Goal: Task Accomplishment & Management: Manage account settings

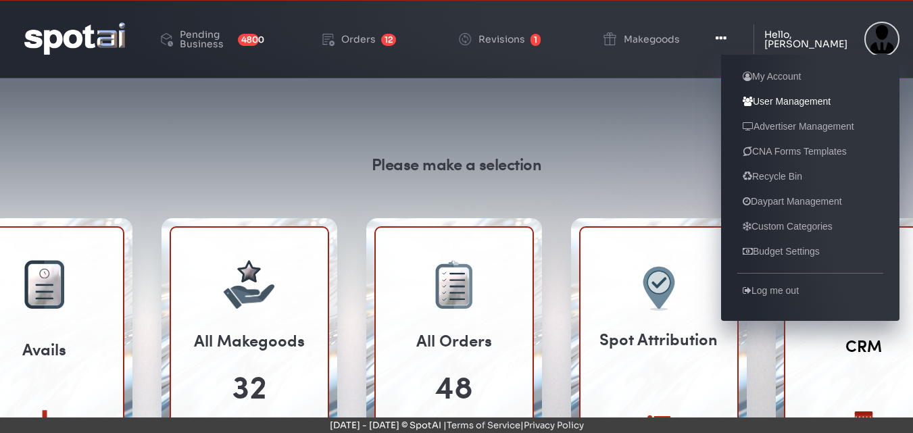
click at [792, 101] on link "User Management" at bounding box center [787, 101] width 99 height 16
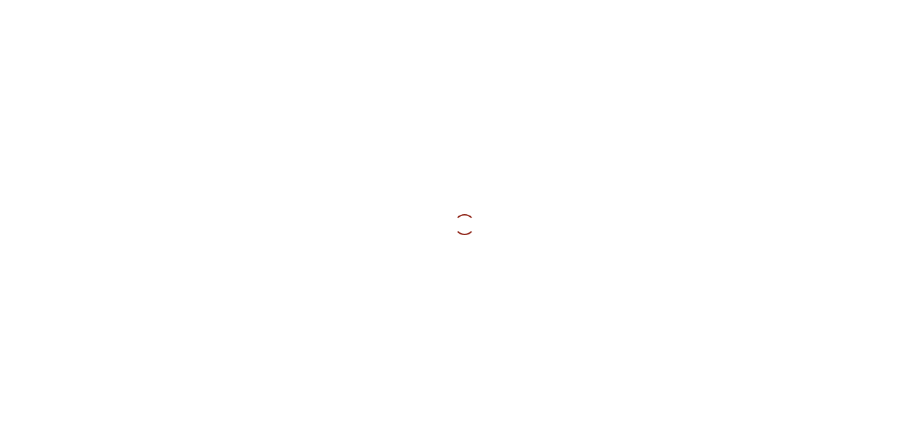
select select
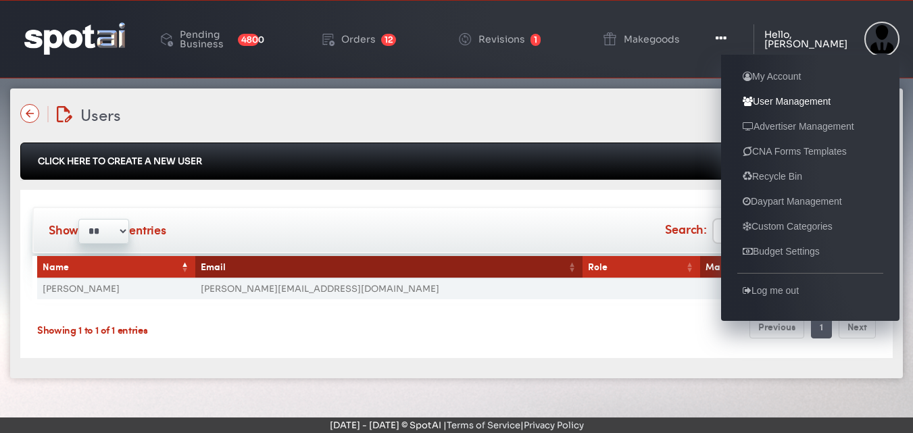
click at [780, 103] on link "User Management" at bounding box center [787, 101] width 99 height 16
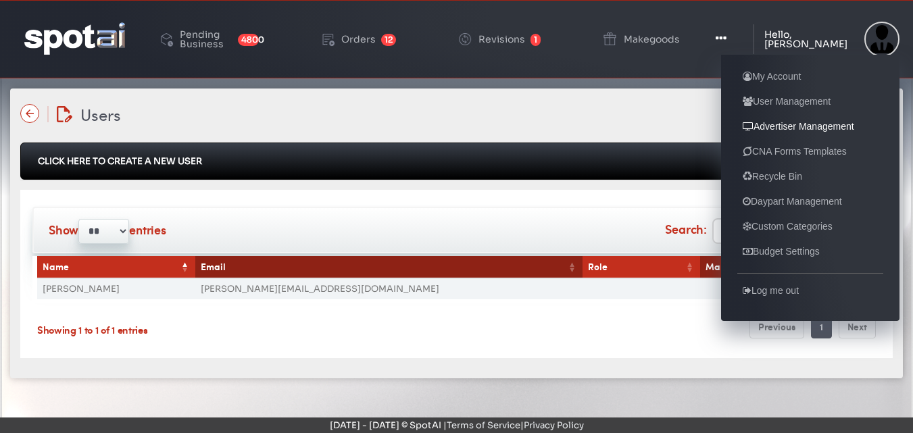
click at [785, 124] on link "Advertiser Management" at bounding box center [799, 126] width 122 height 16
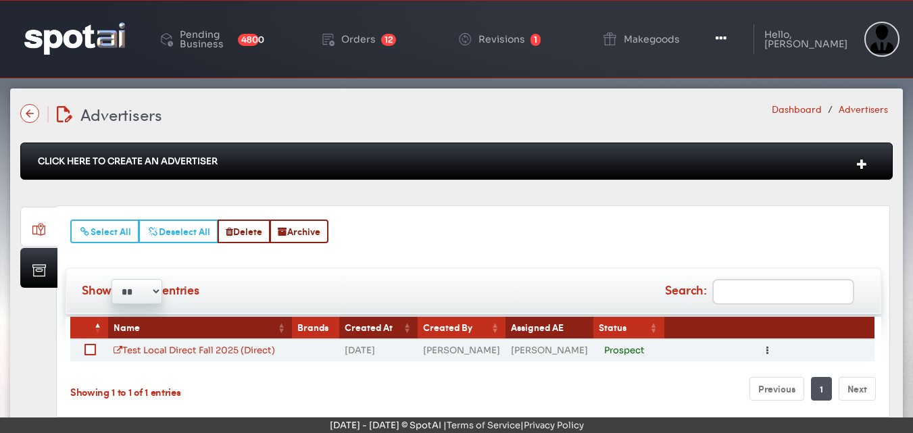
click at [802, 110] on link "Dashboard" at bounding box center [797, 109] width 50 height 14
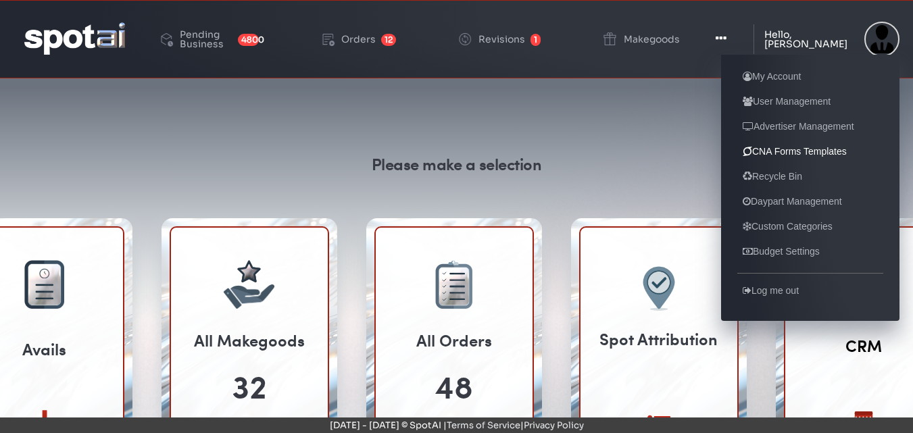
click at [790, 149] on link "CNA Forms Templates" at bounding box center [795, 151] width 115 height 16
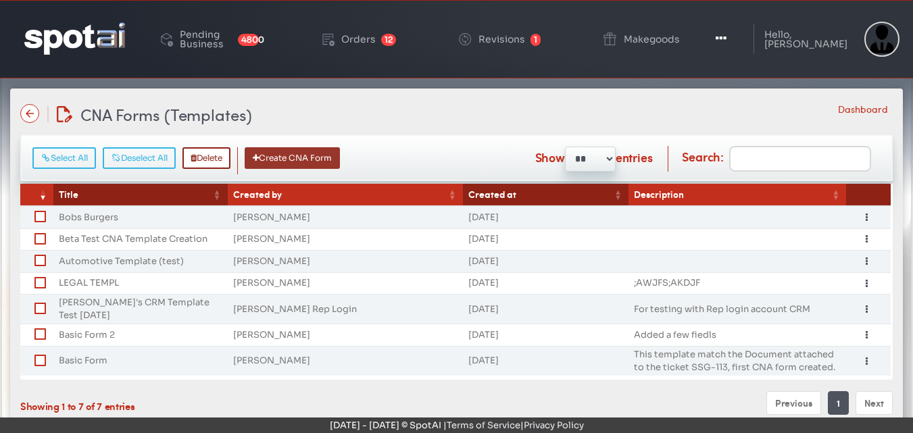
click at [299, 168] on button "Create CNA Form" at bounding box center [292, 158] width 95 height 22
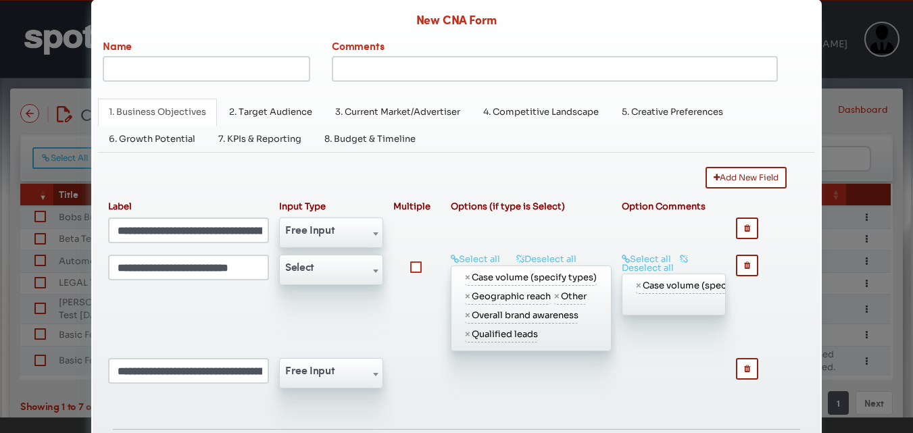
scroll to position [20, 0]
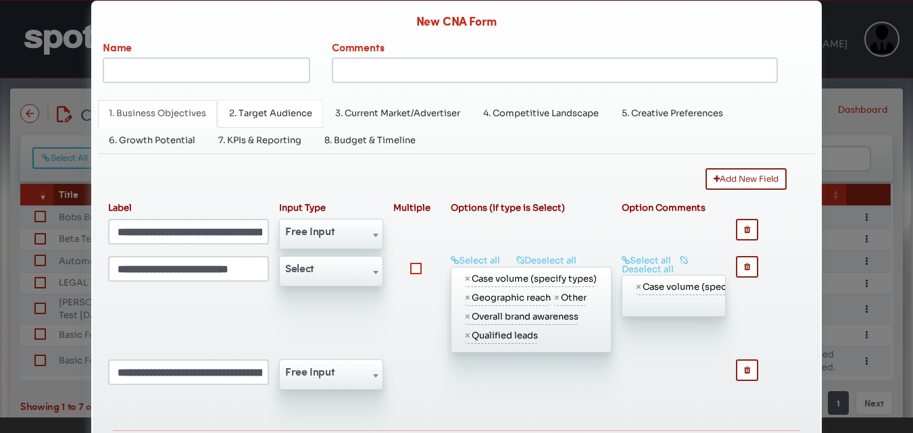
click at [251, 112] on span "2. Target Audience" at bounding box center [270, 112] width 83 height 11
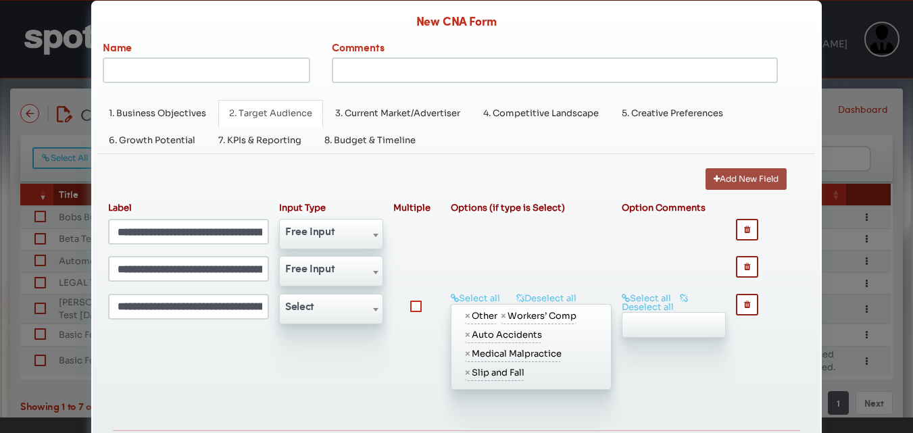
click at [715, 178] on button "Add New Field" at bounding box center [746, 179] width 81 height 22
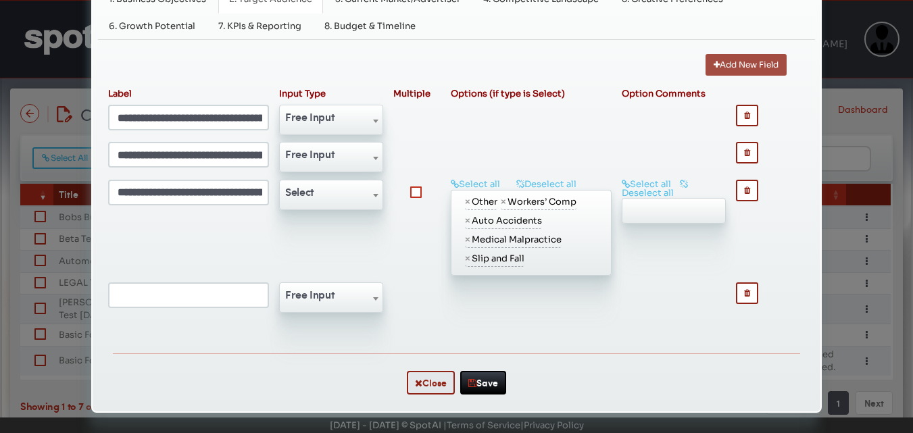
scroll to position [0, 0]
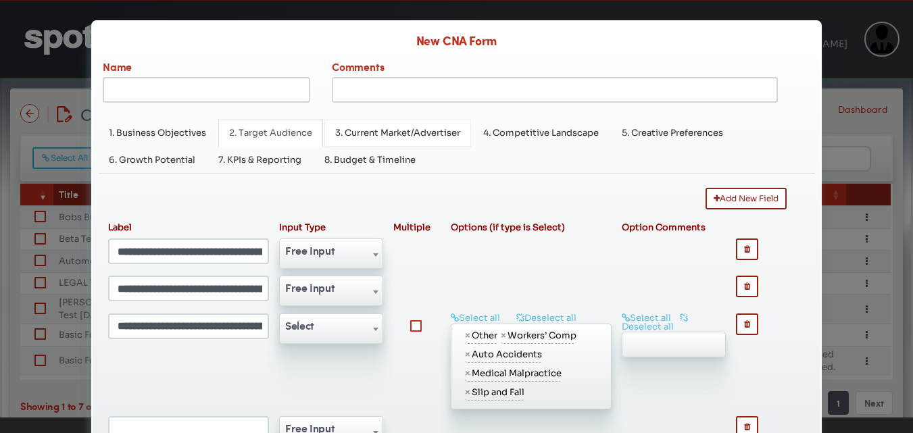
click at [414, 129] on link "3. Current Market/Advertiser" at bounding box center [397, 134] width 147 height 28
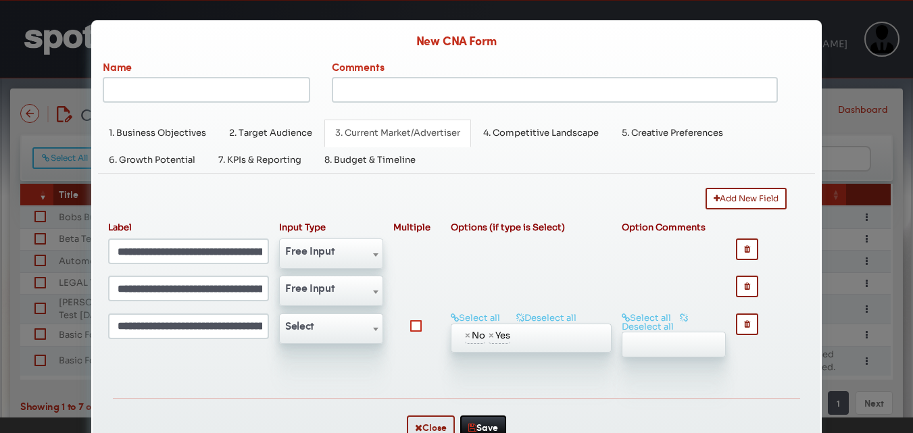
click at [818, 99] on div "New CNA Form Name Comments 1. Business Objectives 2. Target Audience 3. Current…" at bounding box center [456, 216] width 913 height 433
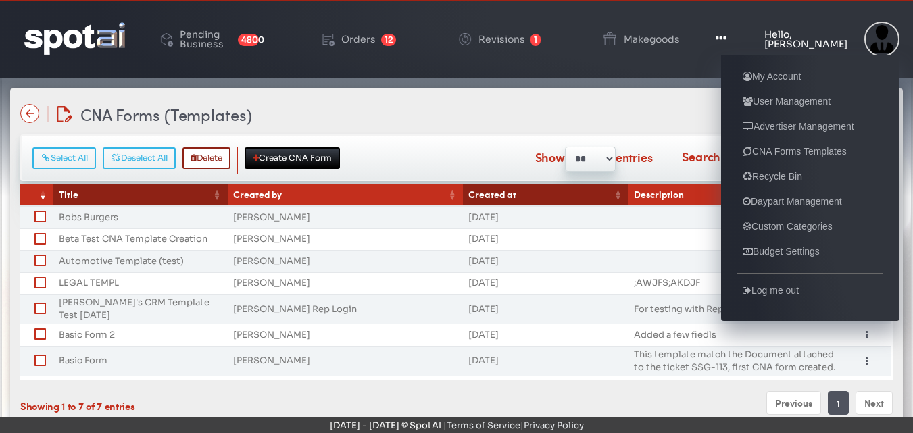
click at [812, 36] on div "Hello, [PERSON_NAME]" at bounding box center [811, 39] width 93 height 19
click at [785, 125] on link "Advertiser Management" at bounding box center [799, 126] width 122 height 16
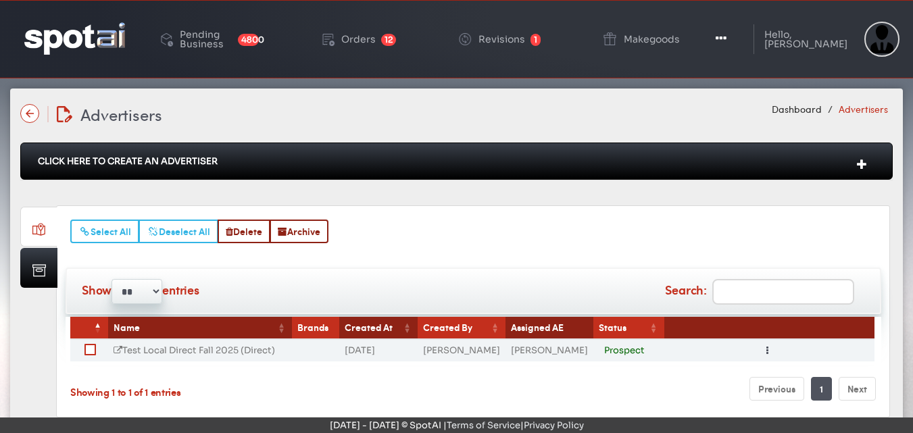
click at [179, 347] on link "Test Local Direct Fall 2025 (Direct)" at bounding box center [195, 350] width 162 height 11
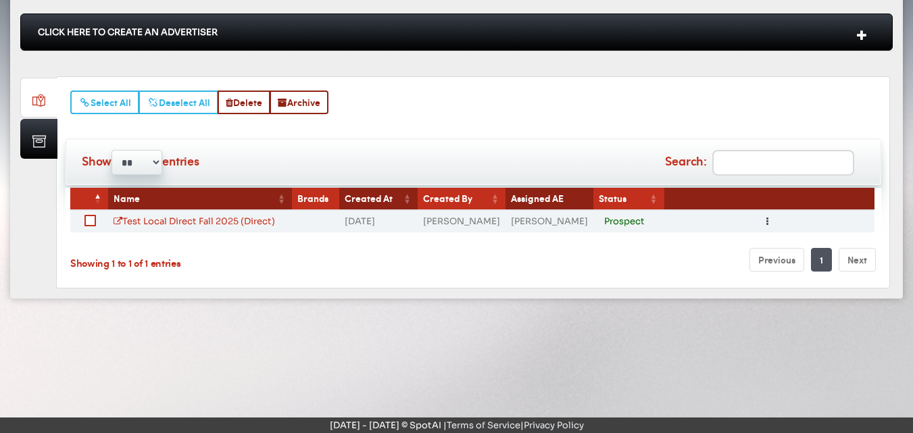
scroll to position [130, 0]
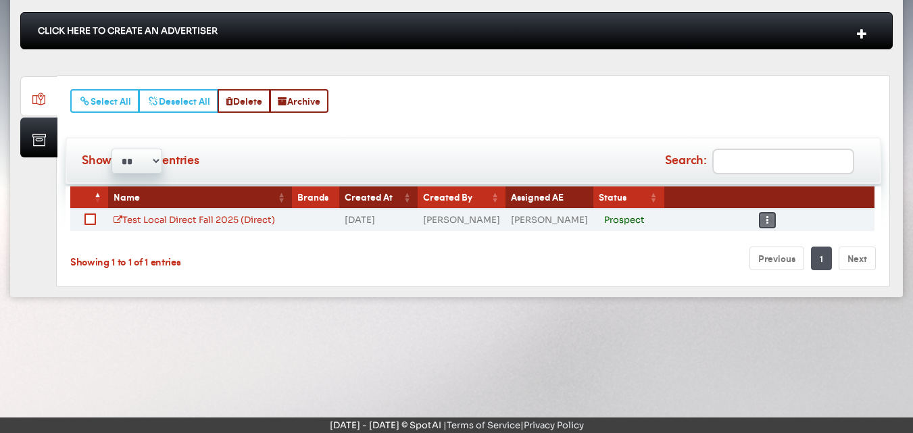
click at [767, 219] on icon "button" at bounding box center [768, 220] width 2 height 9
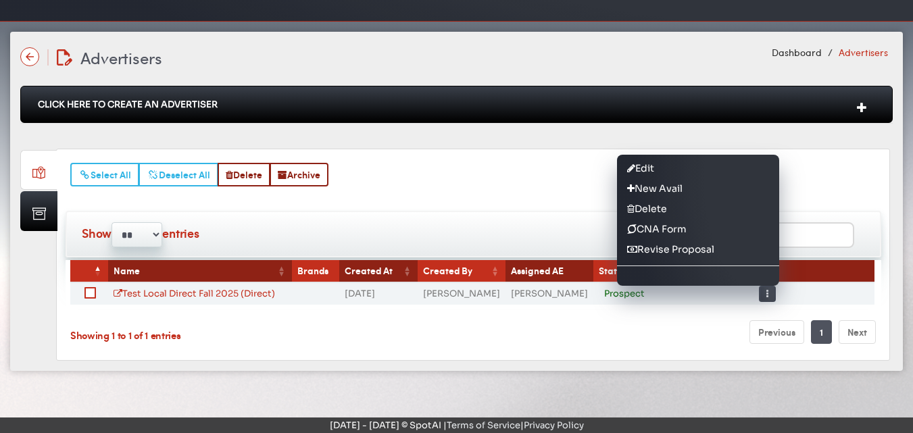
scroll to position [55, 0]
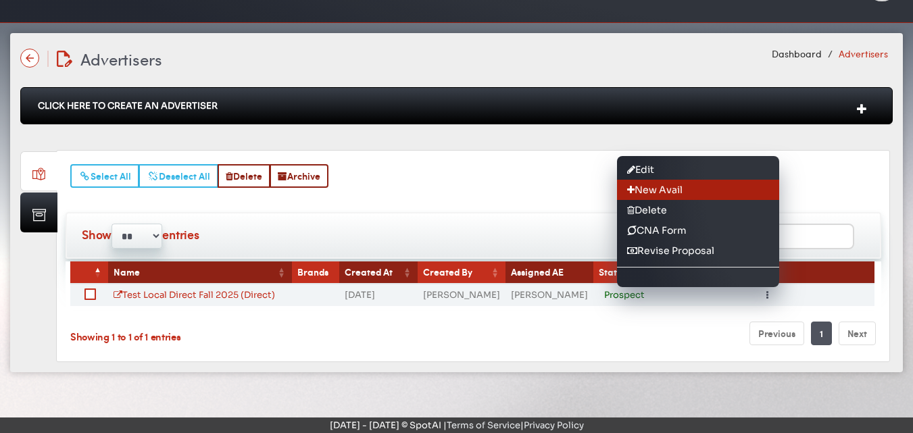
click at [662, 187] on link "New Avail" at bounding box center [698, 190] width 162 height 20
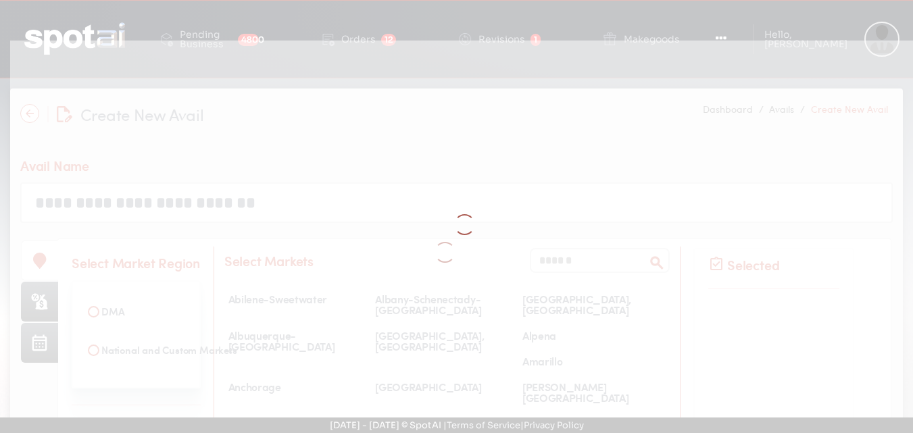
select select
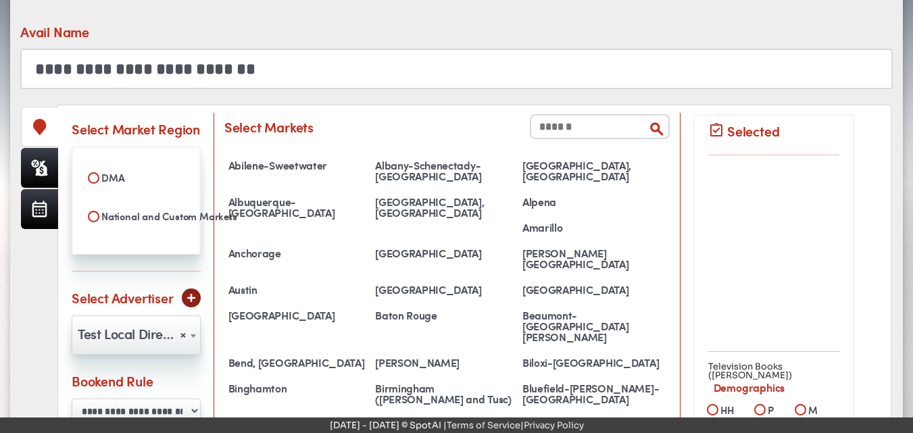
scroll to position [137, 0]
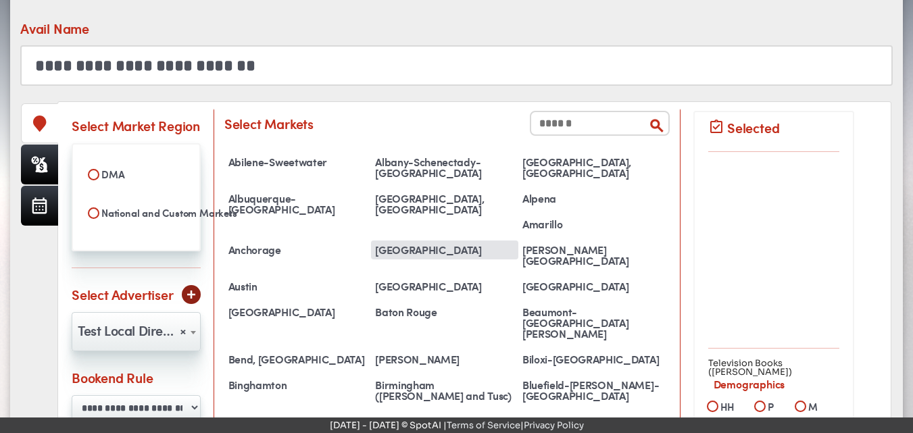
click at [519, 241] on div "[GEOGRAPHIC_DATA]" at bounding box center [444, 250] width 147 height 19
select select "**********"
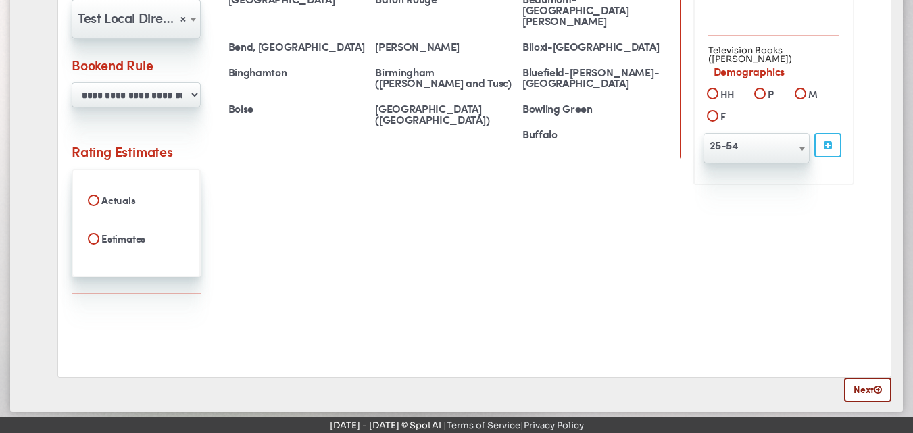
scroll to position [456, 0]
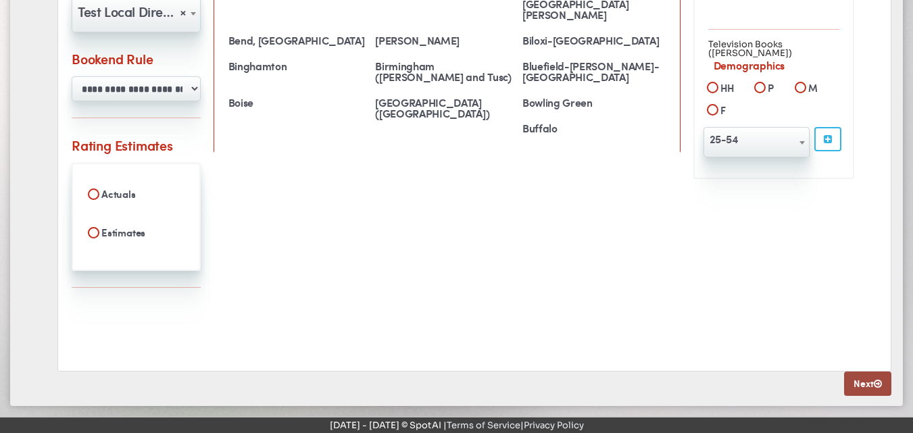
click at [847, 379] on link "Next" at bounding box center [867, 384] width 47 height 24
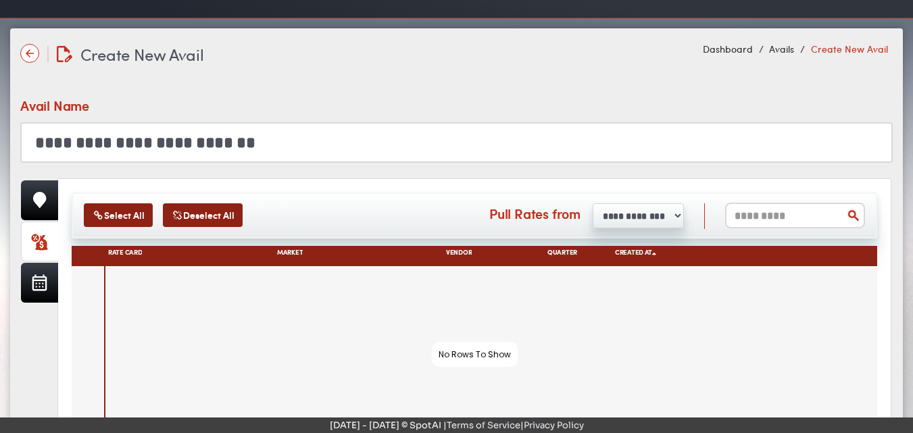
scroll to position [62, 0]
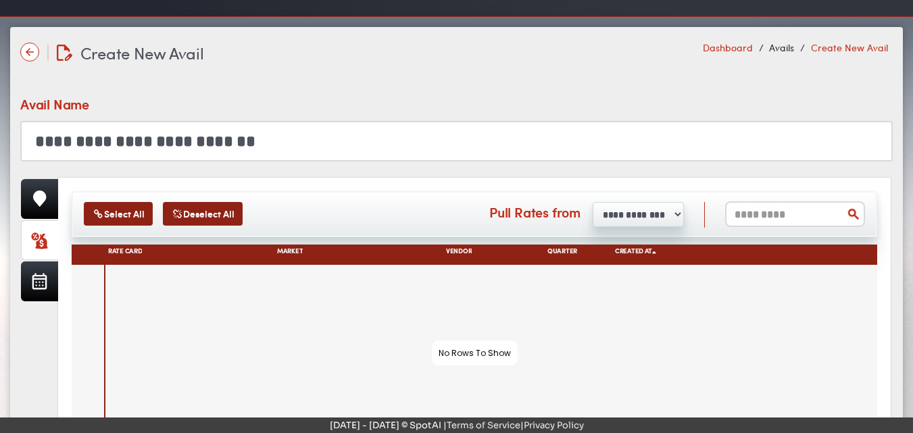
click at [737, 48] on link "Dashboard" at bounding box center [728, 48] width 50 height 14
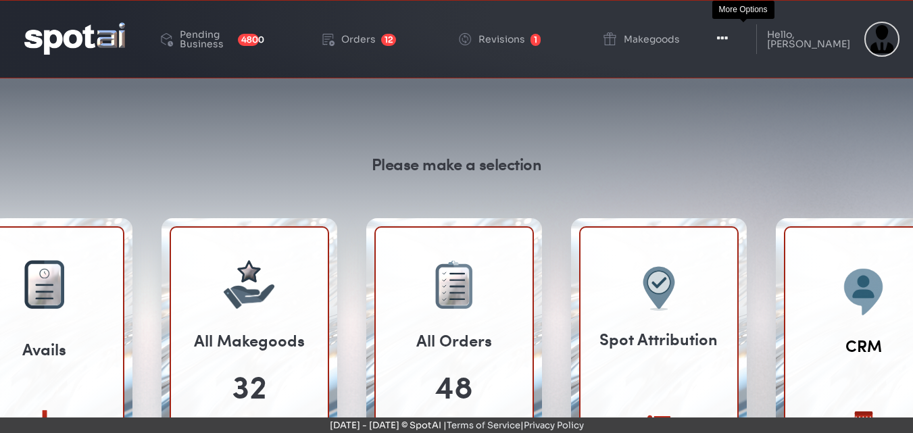
click at [728, 40] on icon "button" at bounding box center [722, 39] width 11 height 14
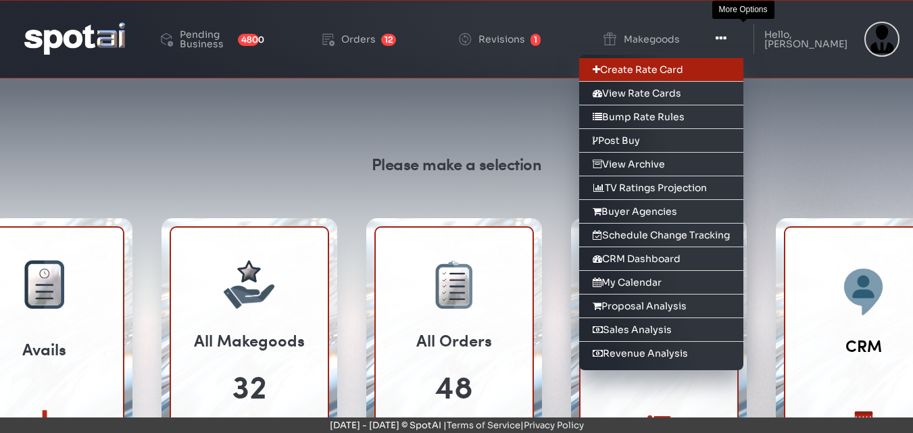
click at [652, 64] on link "Create Rate Card" at bounding box center [661, 70] width 164 height 24
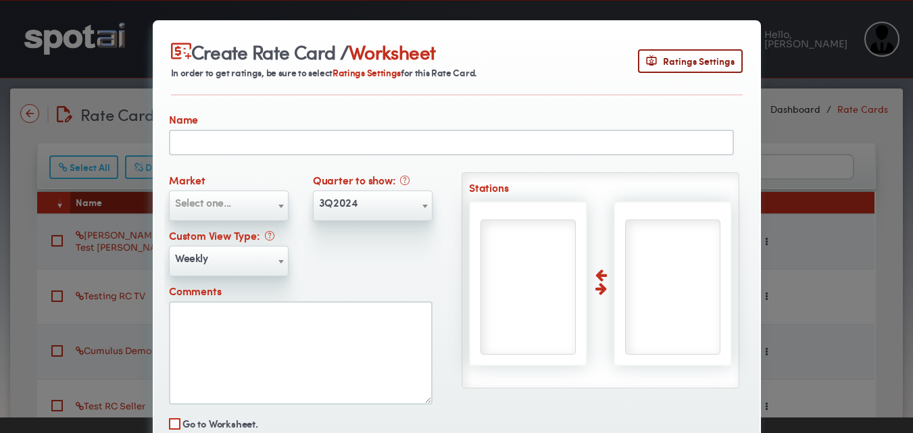
click at [800, 130] on div "Create Rate Card / Worksheet In order to get ratings, be sure to select Ratings…" at bounding box center [456, 216] width 913 height 433
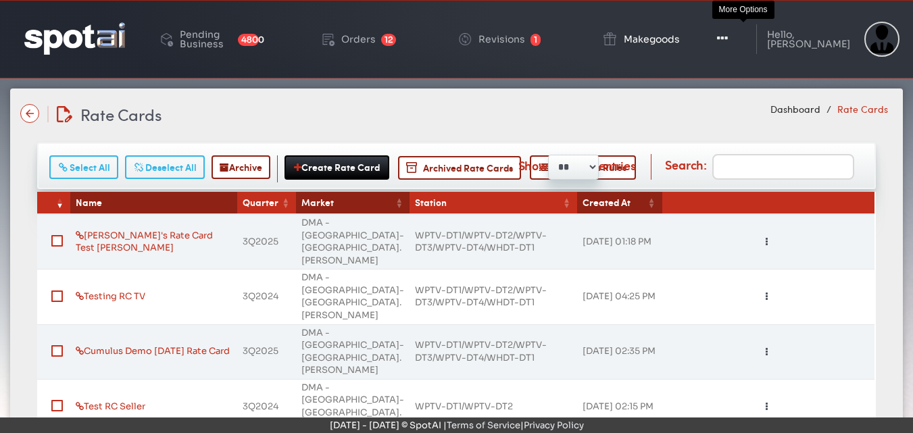
drag, startPoint x: 738, startPoint y: 38, endPoint x: 721, endPoint y: 32, distance: 18.0
click at [728, 37] on icon "button" at bounding box center [722, 39] width 11 height 14
click at [728, 36] on icon "button" at bounding box center [722, 39] width 11 height 14
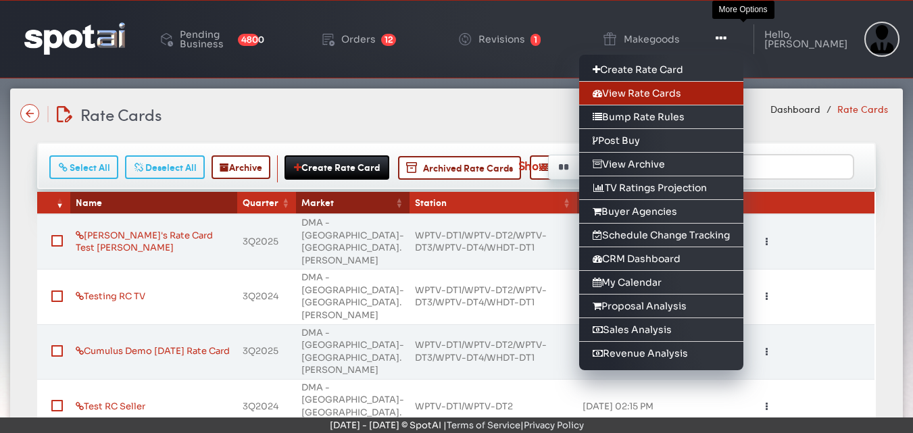
click at [683, 97] on link "View Rate Cards" at bounding box center [661, 94] width 164 height 24
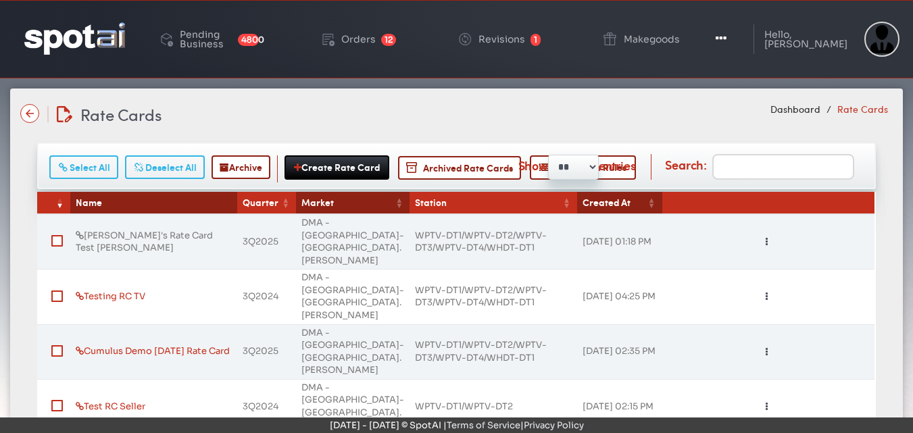
click at [162, 231] on link "Jen's Rate Card Test Sarah" at bounding box center [144, 242] width 137 height 24
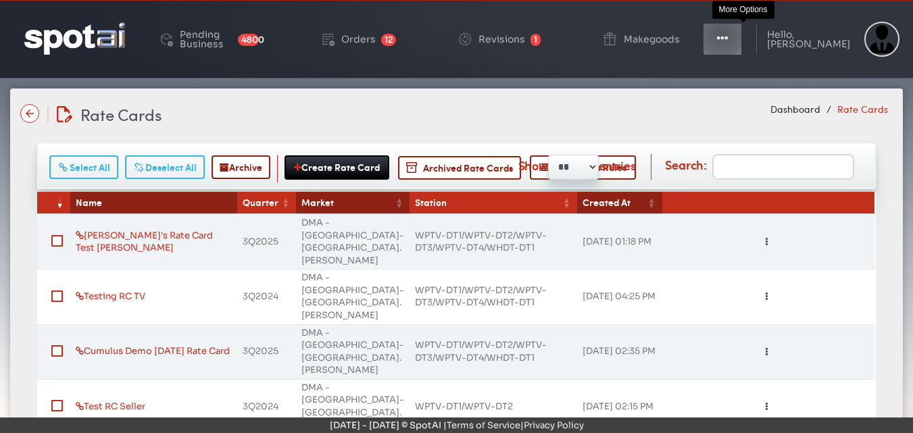
click at [728, 35] on icon "button" at bounding box center [722, 39] width 11 height 14
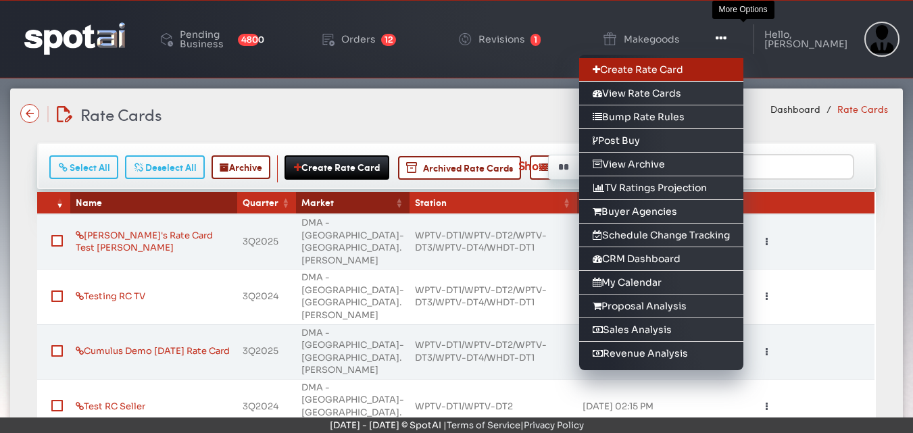
click at [653, 74] on link "Create Rate Card" at bounding box center [661, 70] width 164 height 24
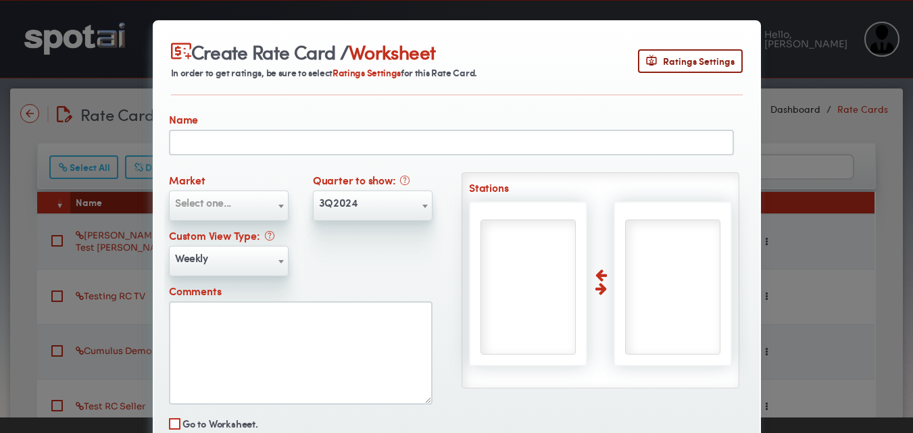
click at [279, 207] on b at bounding box center [281, 206] width 5 height 3
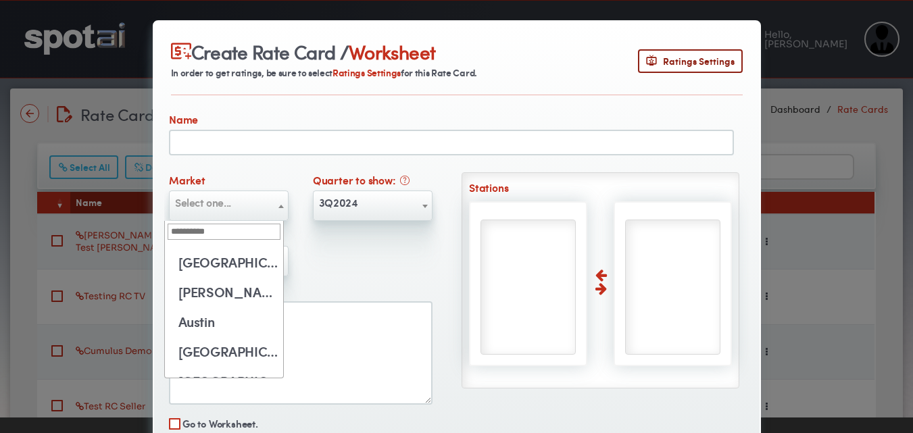
scroll to position [270, 0]
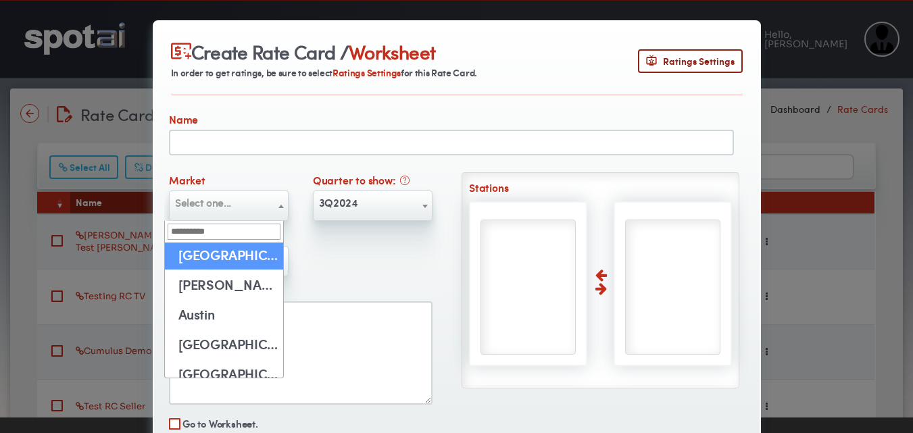
select select "**"
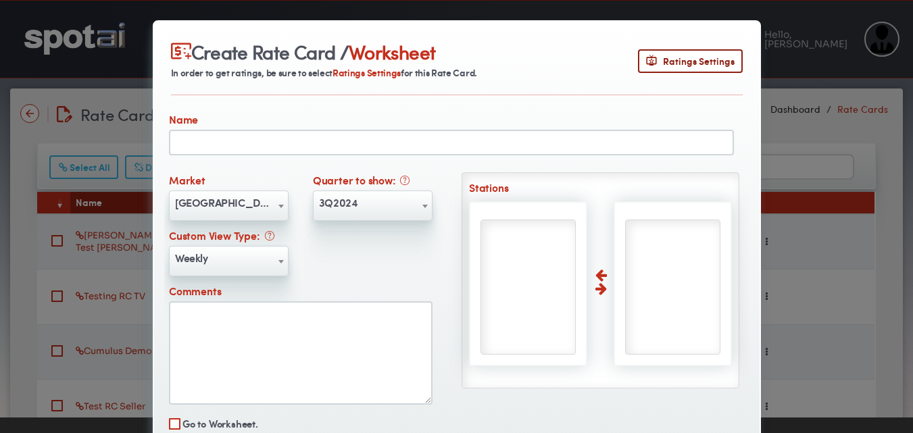
click at [423, 207] on b at bounding box center [425, 206] width 5 height 3
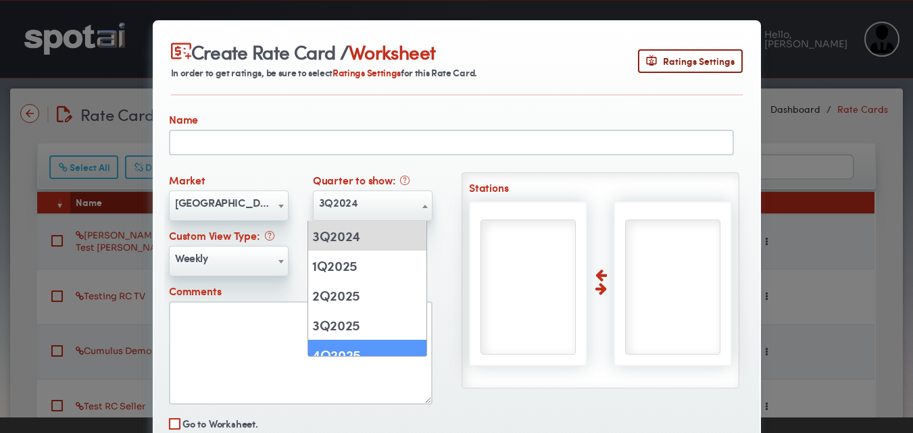
select select "******"
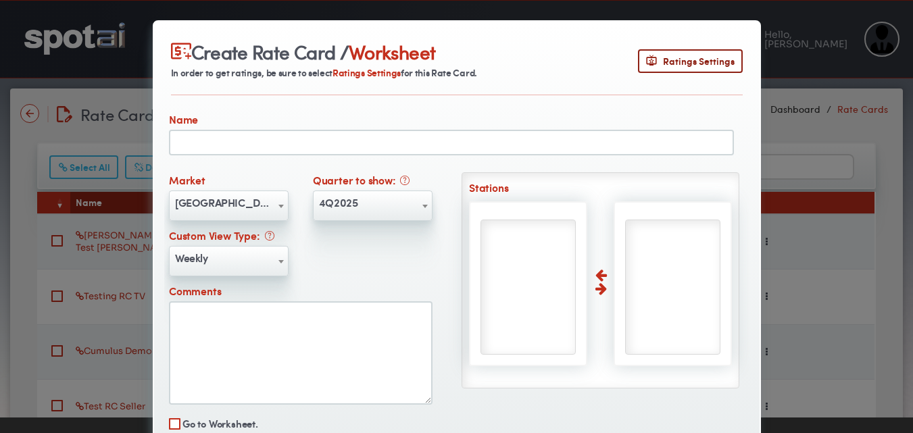
click at [203, 141] on input "text" at bounding box center [451, 143] width 565 height 26
type input "**********"
click at [502, 276] on ul at bounding box center [528, 287] width 95 height 135
click at [279, 208] on b at bounding box center [281, 206] width 5 height 3
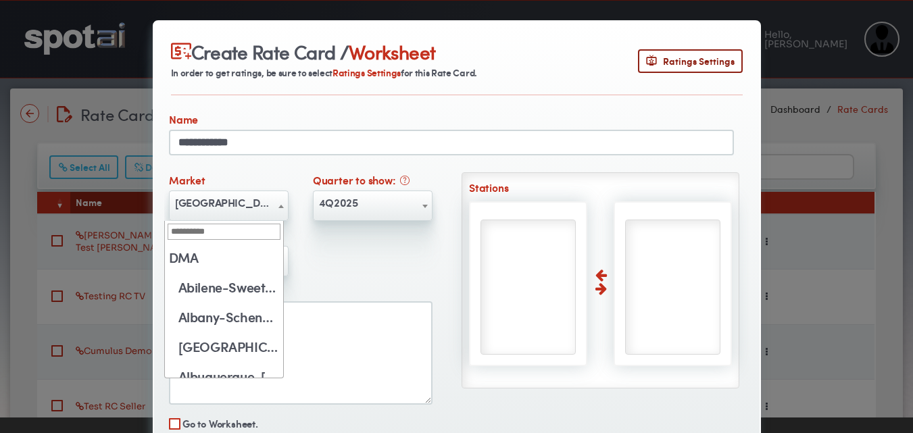
scroll to position [238, 0]
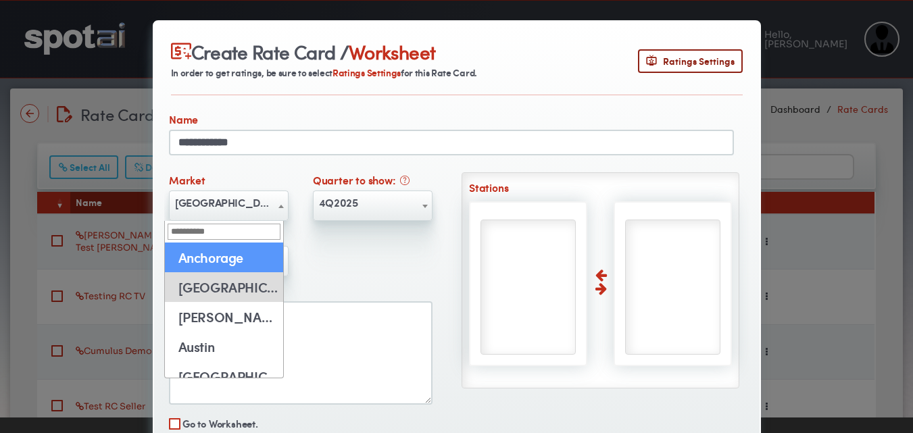
click at [220, 232] on input "search" at bounding box center [224, 232] width 113 height 16
click at [179, 231] on input "search" at bounding box center [224, 232] width 113 height 16
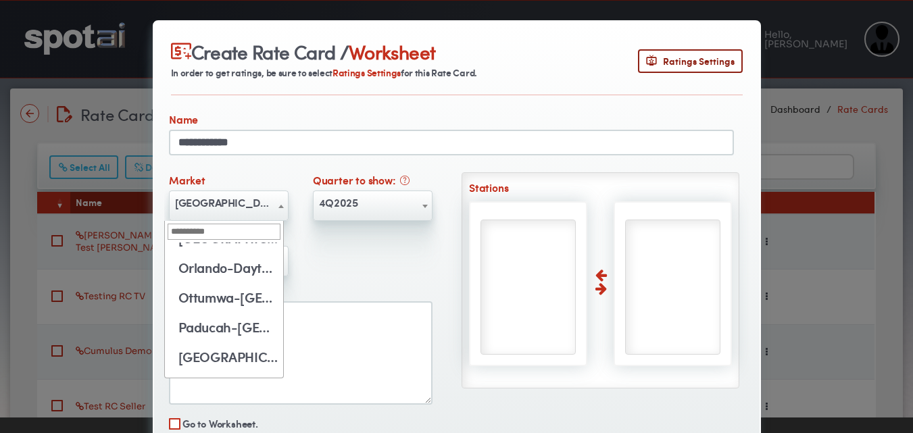
scroll to position [4226, 0]
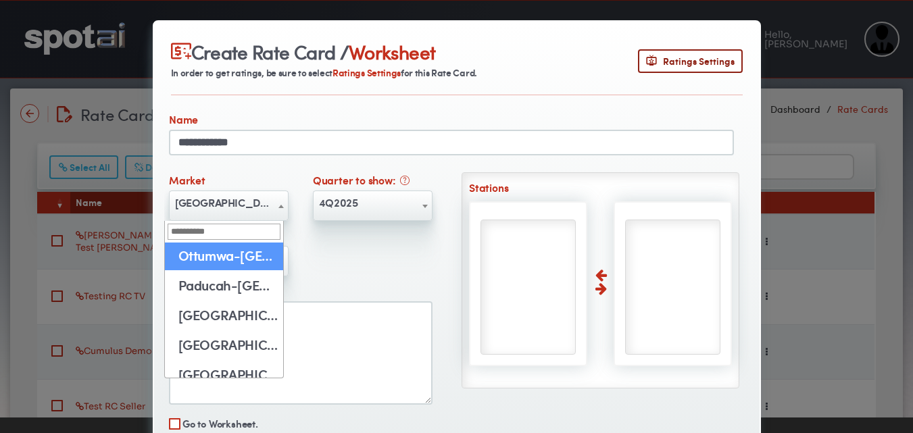
drag, startPoint x: 214, startPoint y: 238, endPoint x: 172, endPoint y: 231, distance: 41.8
click at [172, 231] on input "search" at bounding box center [224, 232] width 113 height 16
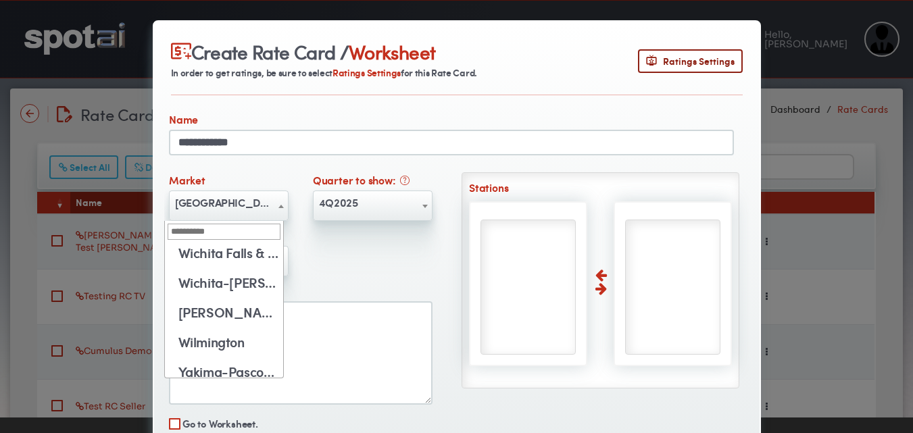
scroll to position [5989, 0]
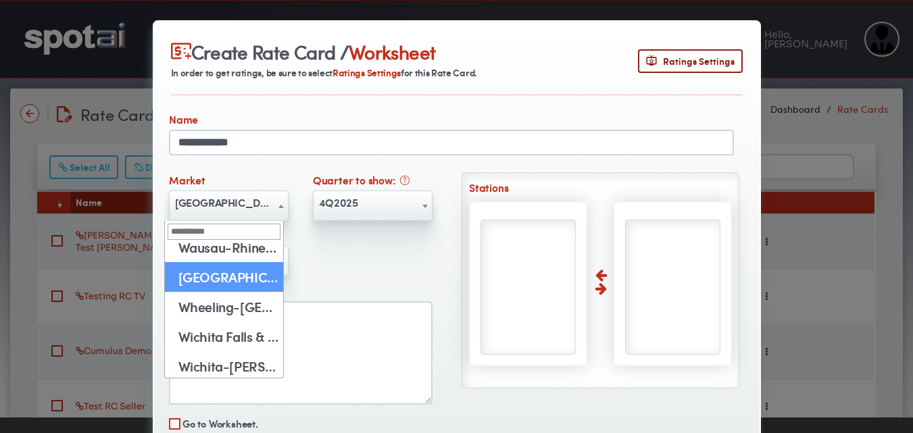
select select "**"
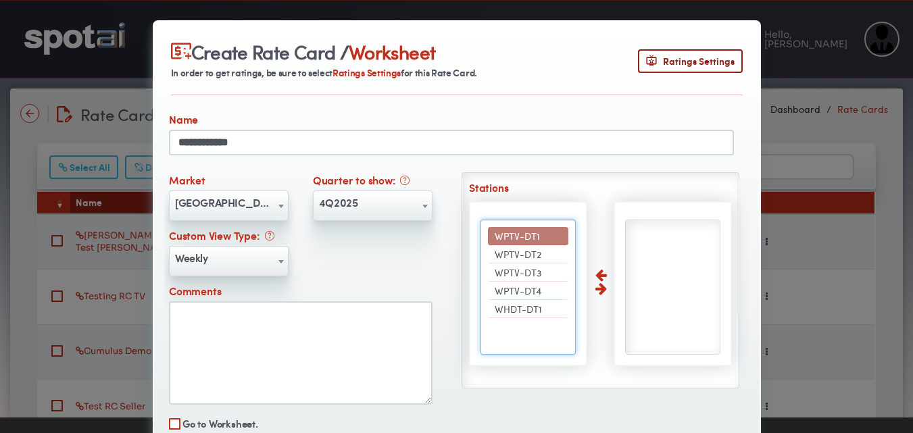
click at [496, 235] on span "WPTV-DT1" at bounding box center [517, 236] width 45 height 14
select select "****"
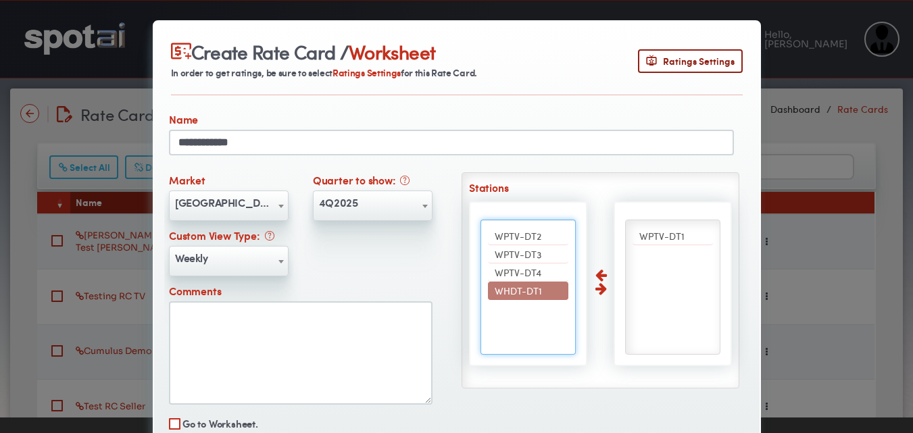
click at [502, 291] on span "WHDT-DT1" at bounding box center [518, 291] width 47 height 14
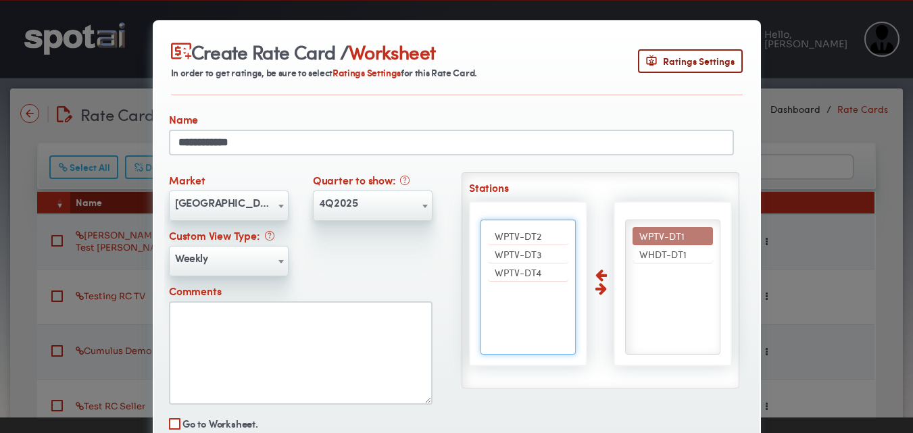
scroll to position [82, 0]
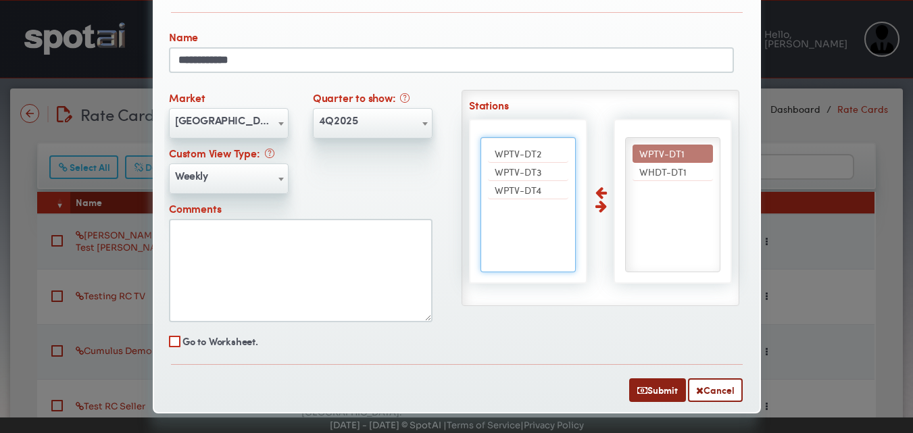
click at [243, 54] on input "**********" at bounding box center [451, 60] width 565 height 26
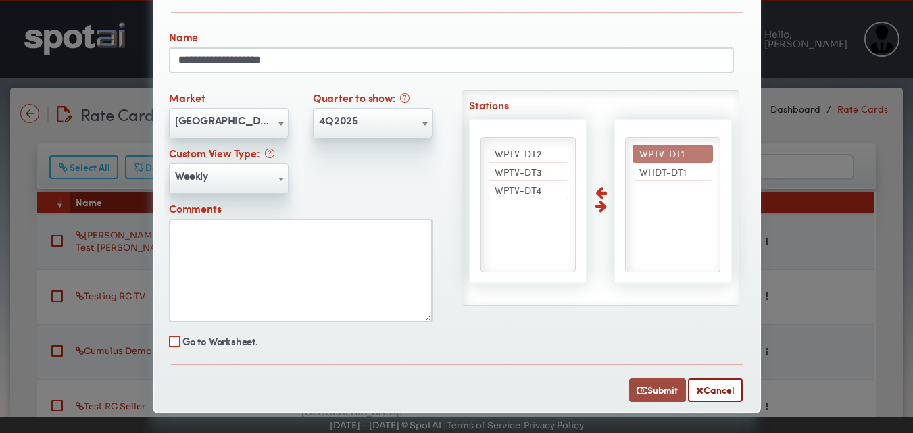
type input "**********"
click at [644, 386] on button "Submit" at bounding box center [657, 391] width 57 height 24
select select
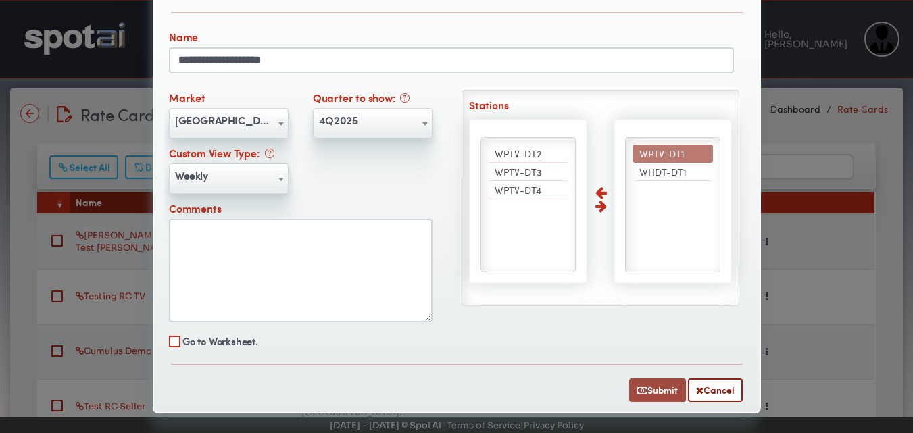
select select
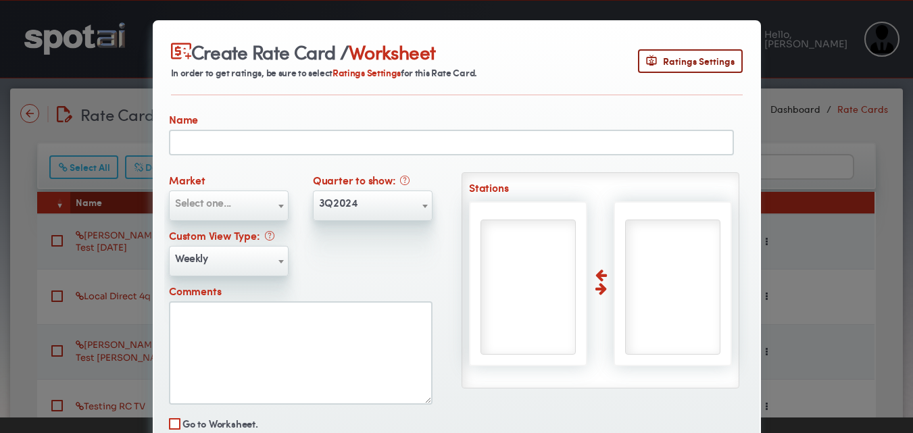
click at [800, 155] on div "Create Rate Card / Worksheet In order to get ratings, be sure to select Ratings…" at bounding box center [456, 216] width 913 height 433
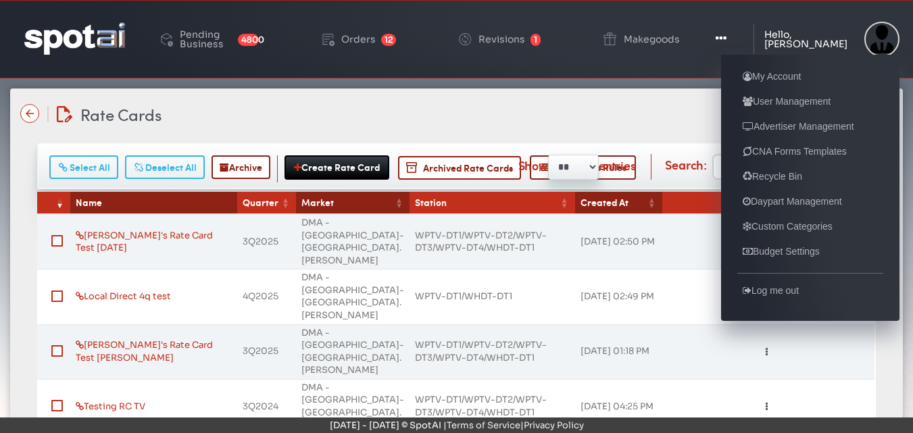
click at [798, 39] on div "Hello, [PERSON_NAME]" at bounding box center [811, 39] width 93 height 19
click at [776, 78] on link "My Account" at bounding box center [772, 76] width 69 height 16
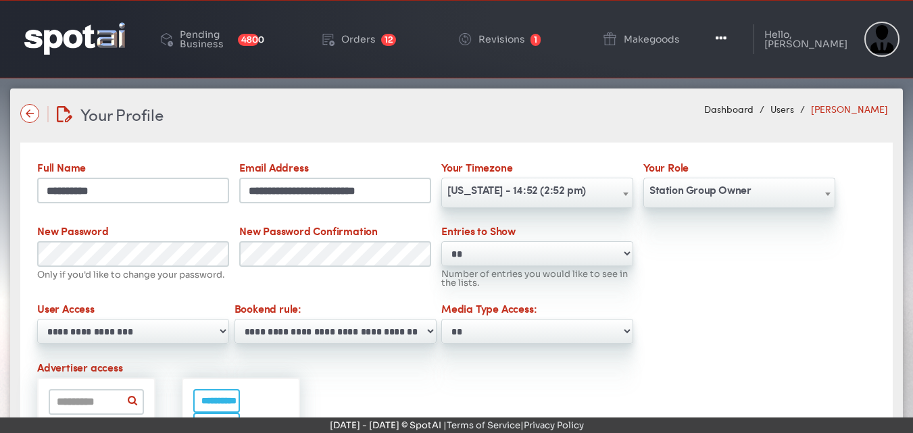
click at [826, 194] on b at bounding box center [827, 194] width 5 height 3
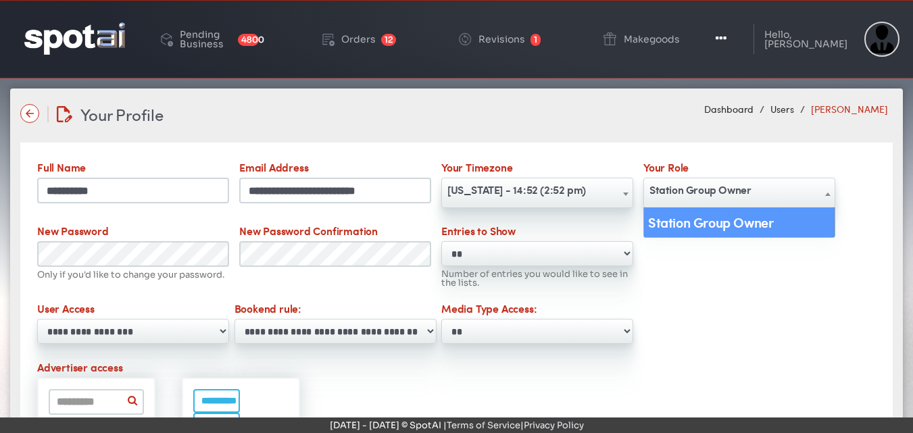
click at [826, 194] on b at bounding box center [827, 194] width 5 height 3
click at [825, 194] on b at bounding box center [827, 194] width 5 height 3
drag, startPoint x: 630, startPoint y: 329, endPoint x: 623, endPoint y: 326, distance: 7.9
click at [625, 327] on select "**********" at bounding box center [537, 331] width 192 height 25
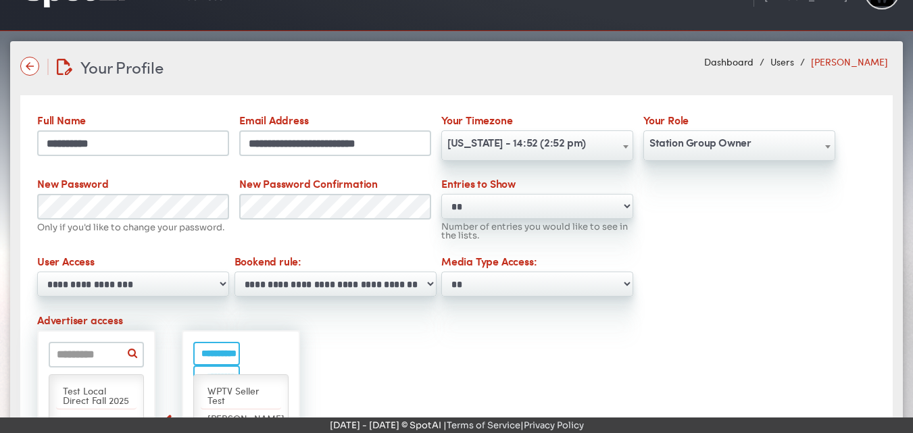
scroll to position [50, 0]
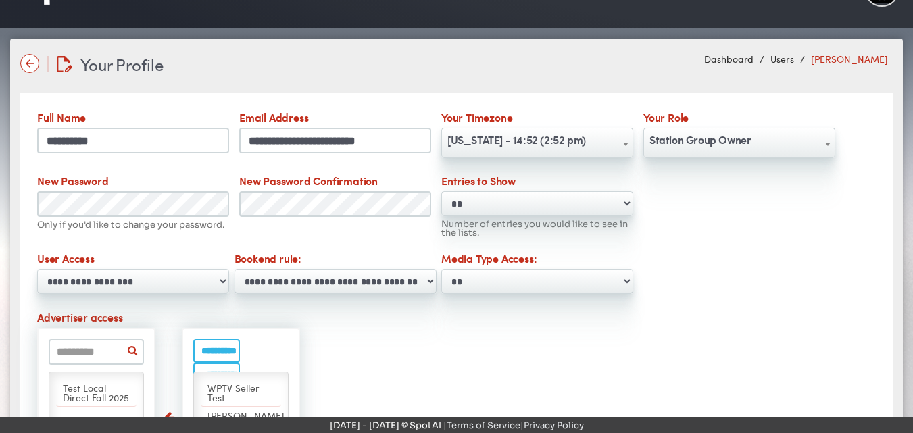
click at [626, 282] on select "**********" at bounding box center [537, 281] width 192 height 25
click at [752, 57] on link "Dashboard" at bounding box center [729, 59] width 50 height 14
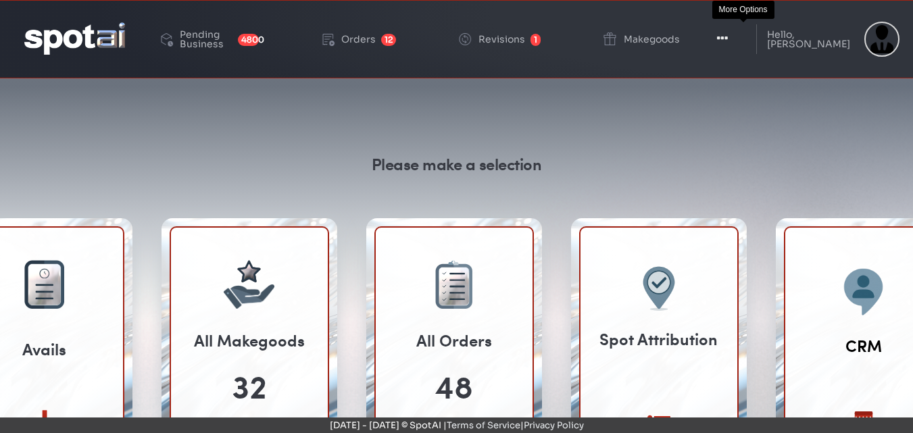
click at [728, 37] on icon "button" at bounding box center [722, 39] width 11 height 14
click at [743, 35] on button "Toggle Dropdown" at bounding box center [722, 39] width 41 height 34
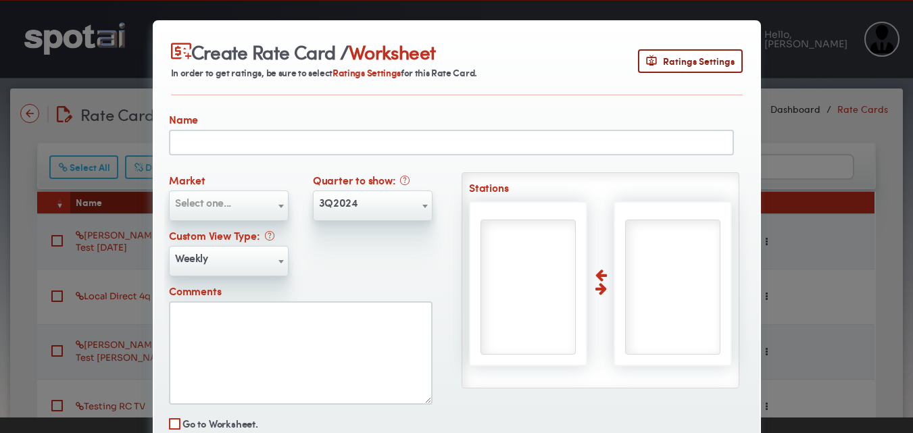
click at [280, 209] on span at bounding box center [281, 206] width 14 height 30
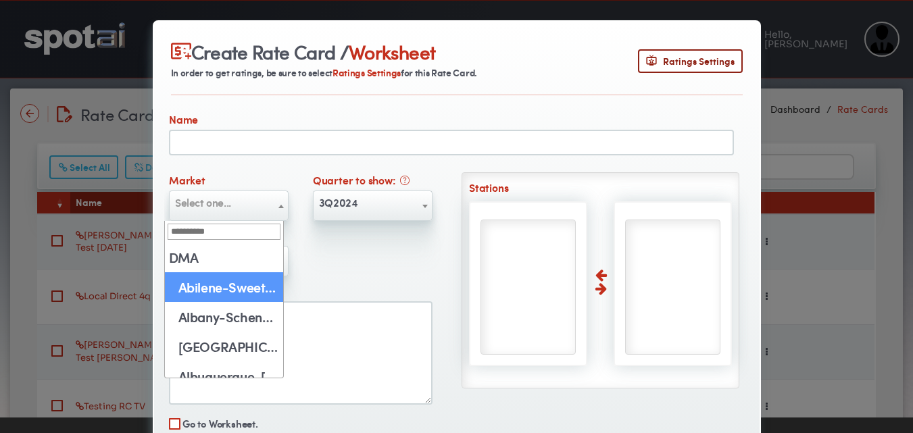
click at [796, 124] on div "Create Rate Card / Worksheet In order to get ratings, be sure to select Ratings…" at bounding box center [456, 216] width 913 height 433
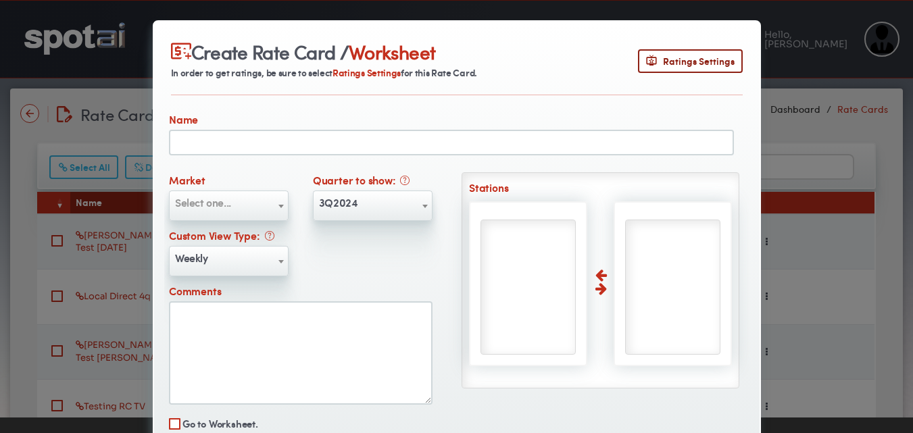
click at [815, 107] on div "Create Rate Card / Worksheet In order to get ratings, be sure to select Ratings…" at bounding box center [456, 216] width 913 height 433
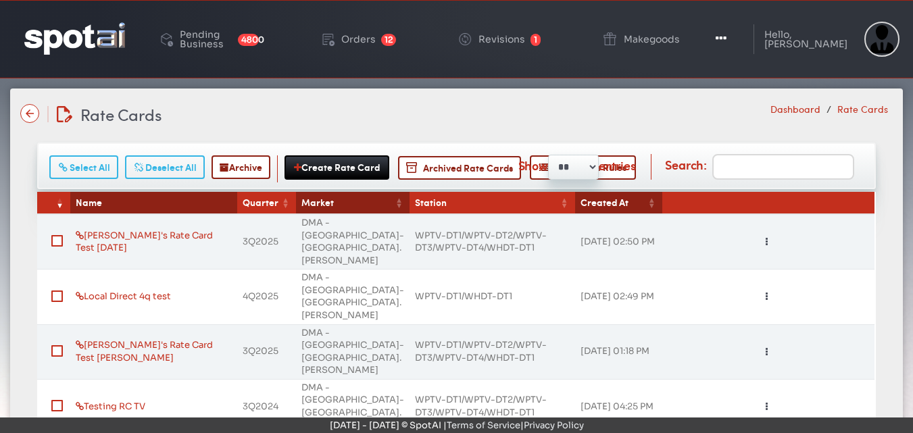
click at [813, 109] on link "Dashboard" at bounding box center [796, 109] width 50 height 14
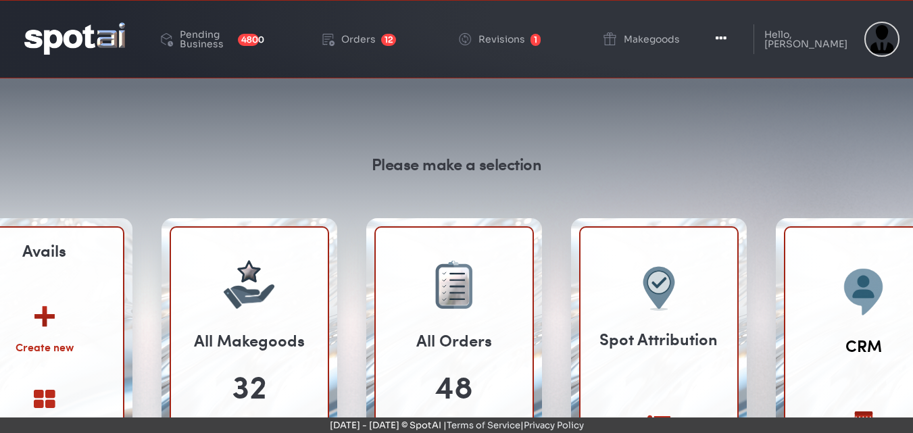
click at [41, 313] on img at bounding box center [44, 311] width 73 height 53
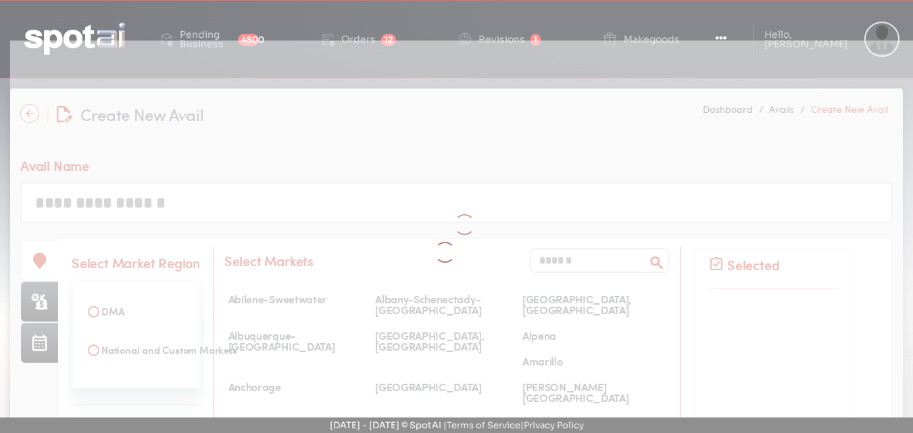
select select
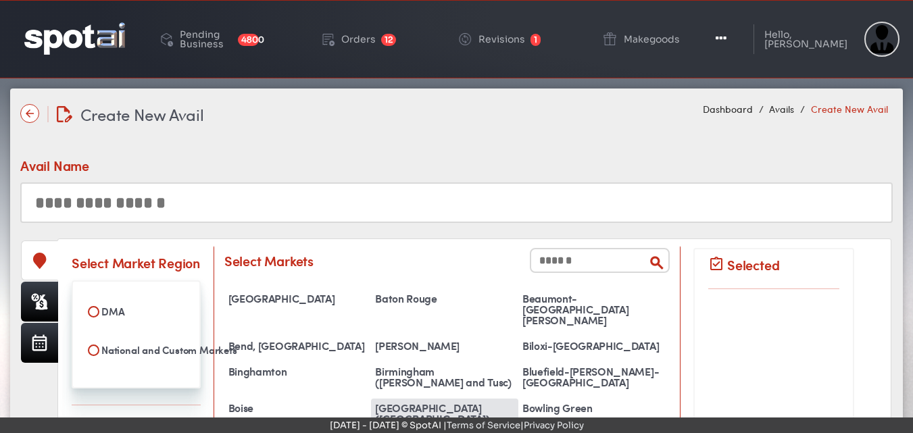
scroll to position [137, 0]
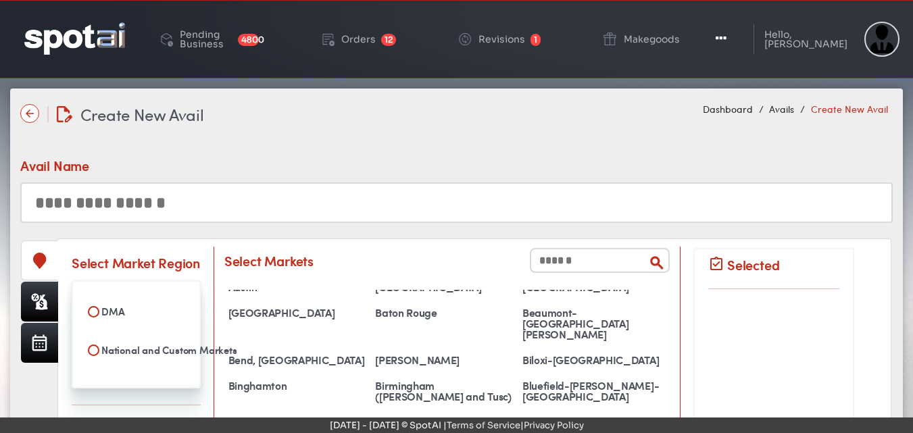
click at [530, 268] on input "text" at bounding box center [600, 260] width 140 height 25
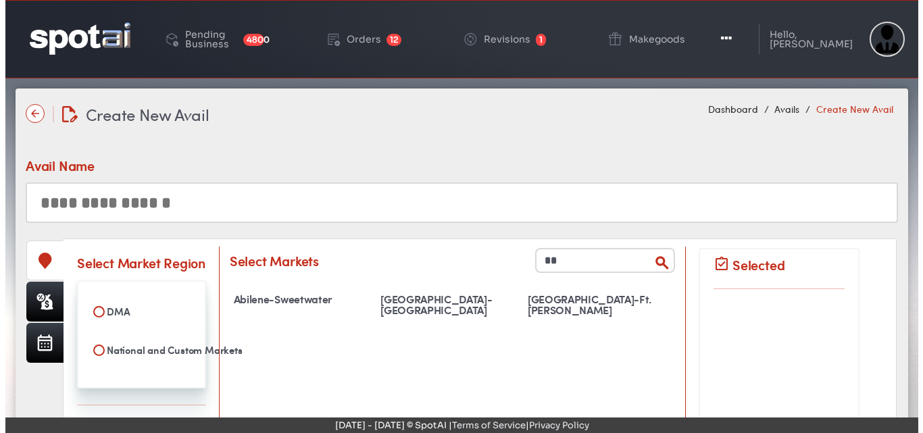
scroll to position [0, 0]
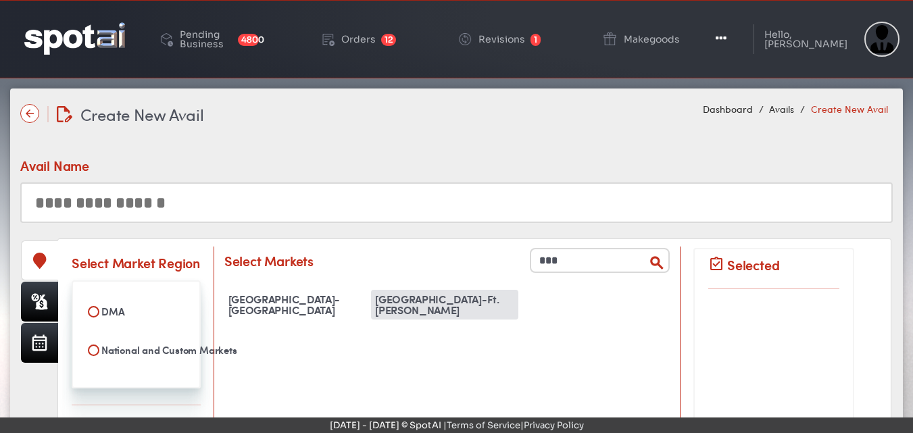
type input "***"
click at [407, 308] on div "West Palm Beach-Ft. Pierce" at bounding box center [444, 305] width 147 height 30
select select "**********"
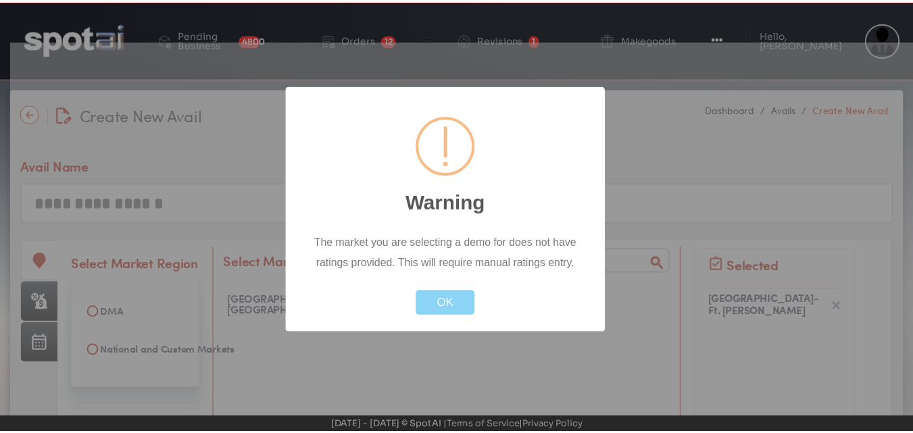
scroll to position [6579, 0]
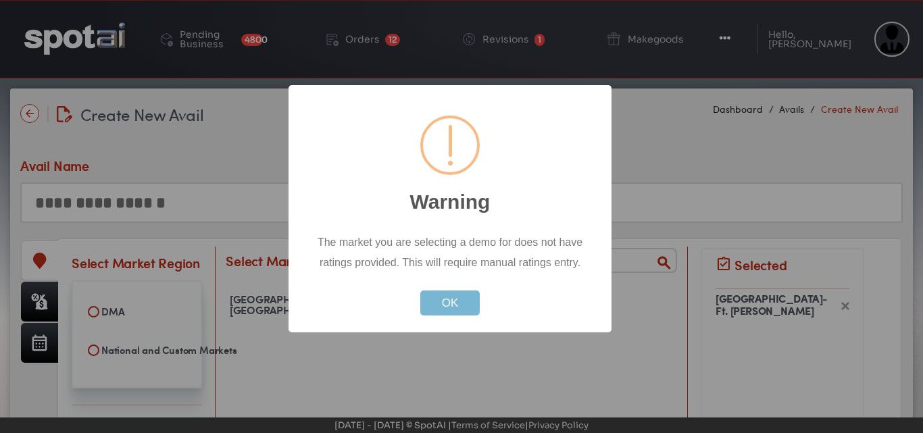
click at [455, 305] on button "OK" at bounding box center [450, 303] width 60 height 25
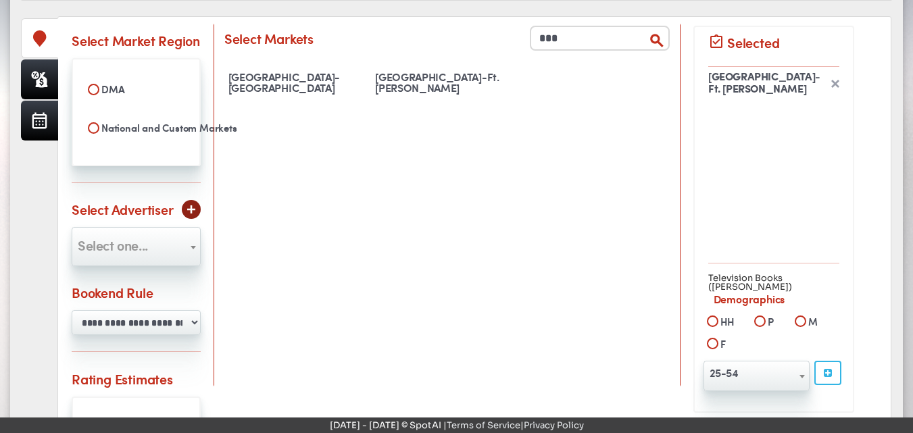
scroll to position [243, 0]
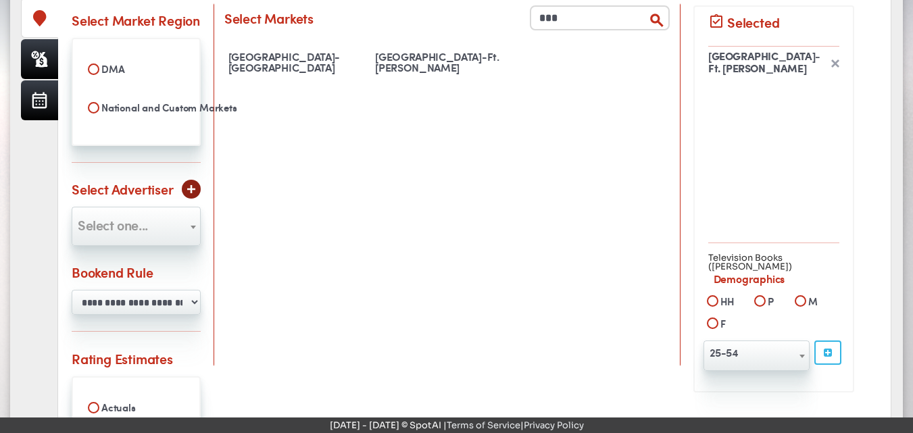
click at [195, 226] on b at bounding box center [193, 227] width 5 height 3
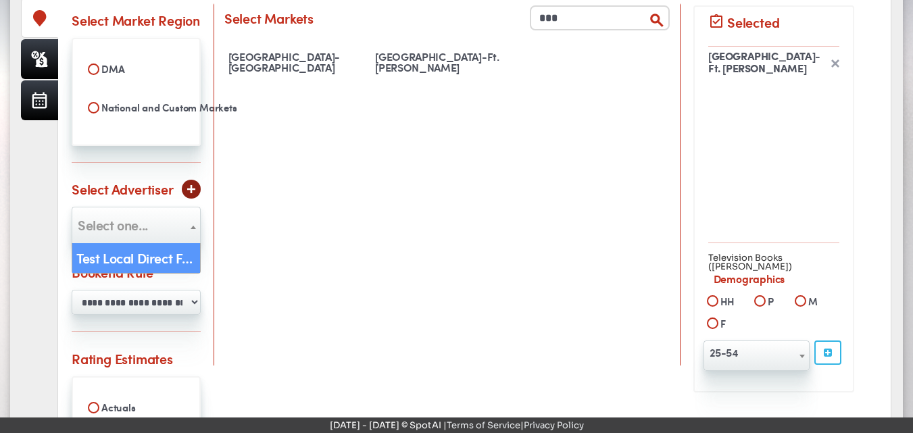
select select "***"
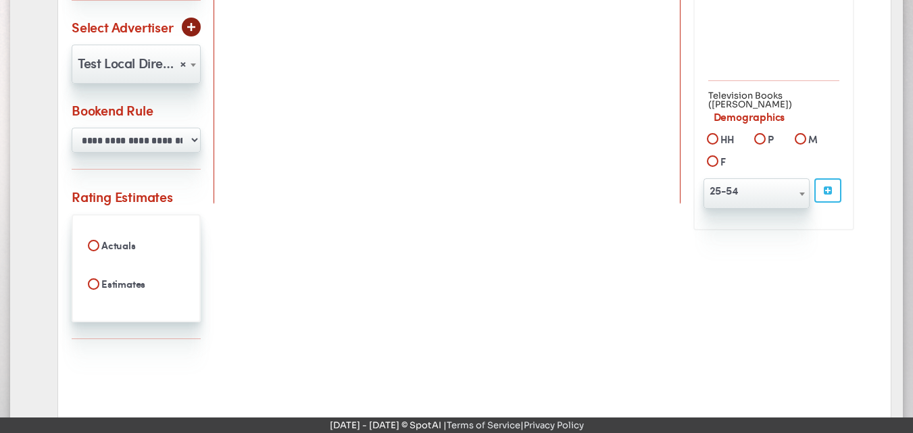
scroll to position [456, 0]
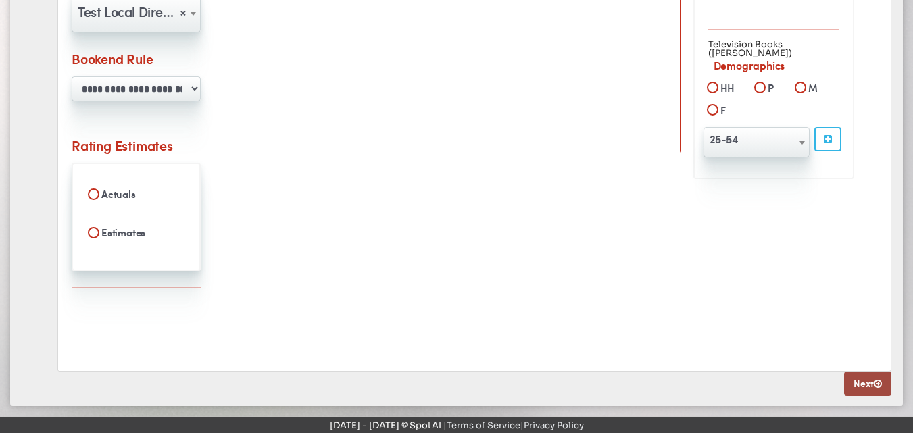
click at [858, 389] on link "Next" at bounding box center [867, 384] width 47 height 24
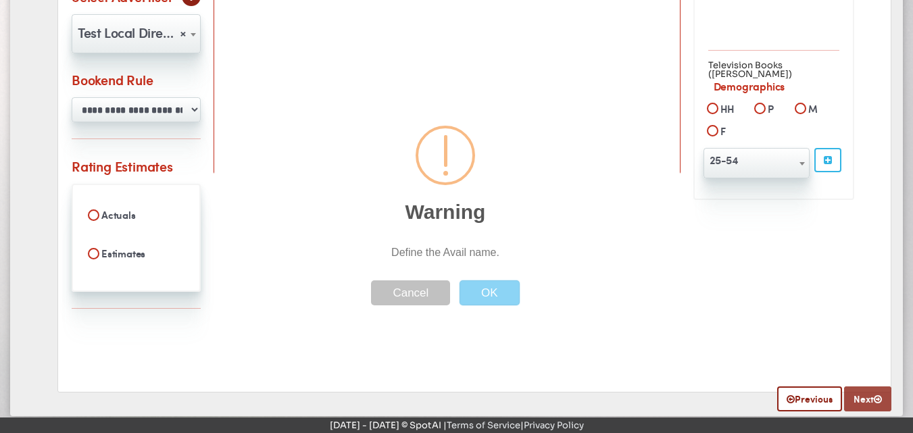
scroll to position [0, 0]
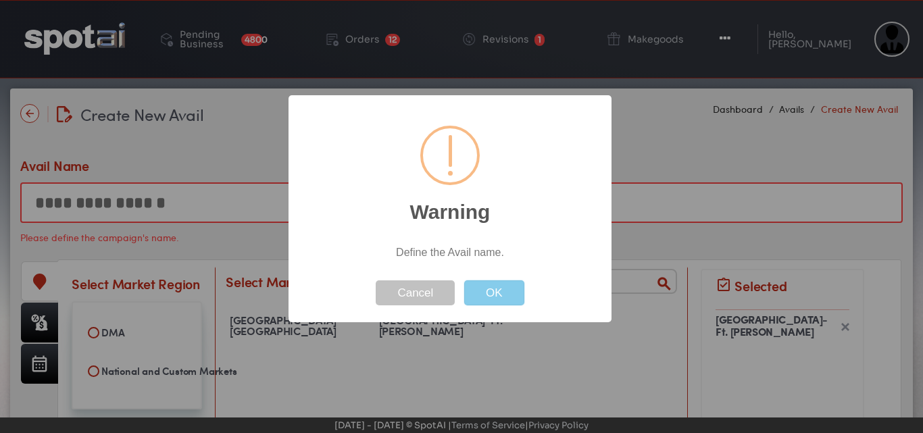
click at [504, 296] on button "OK" at bounding box center [494, 293] width 60 height 25
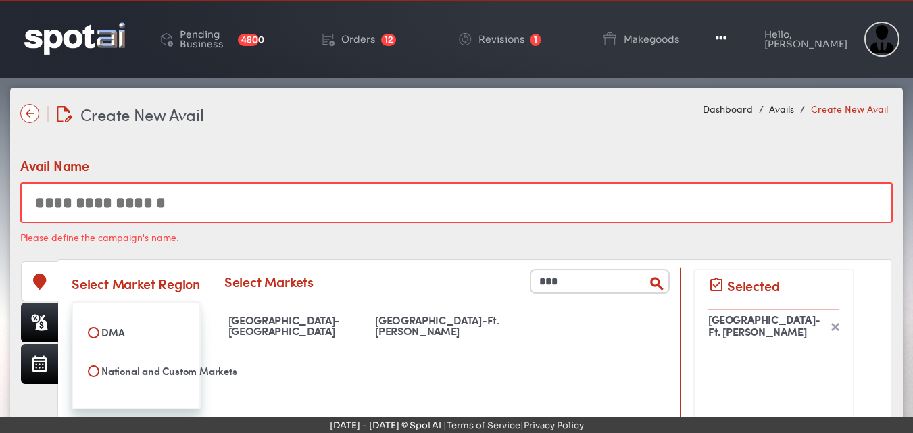
click at [97, 193] on input "text" at bounding box center [456, 203] width 873 height 41
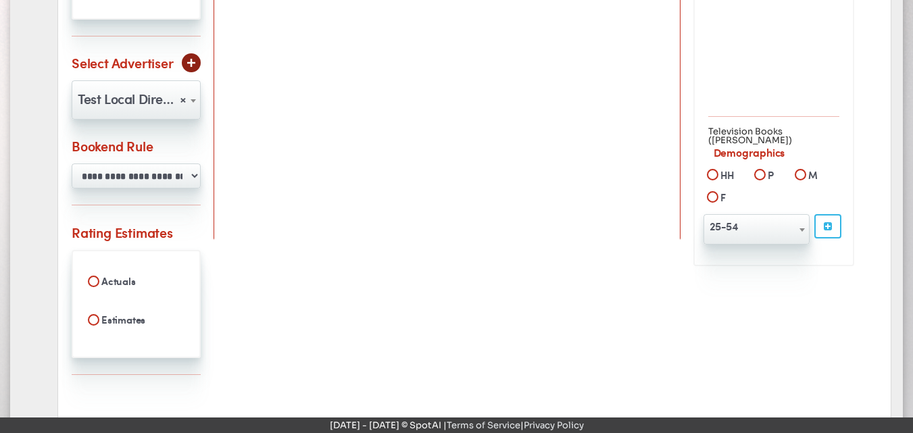
scroll to position [458, 0]
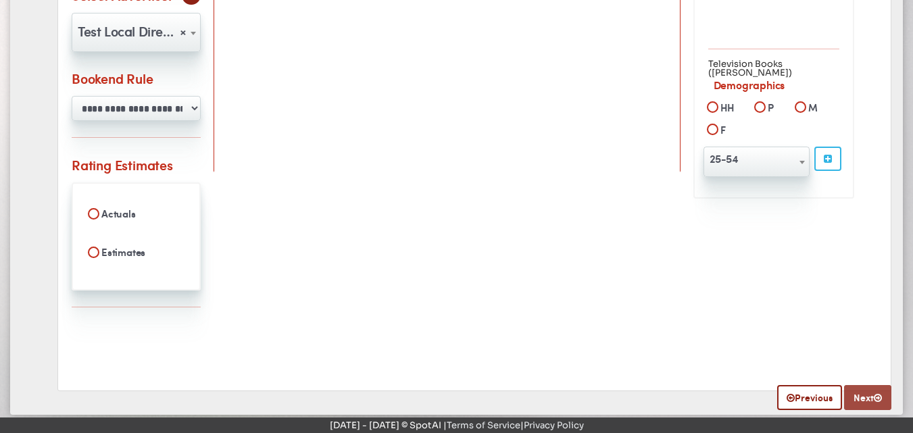
type input "**********"
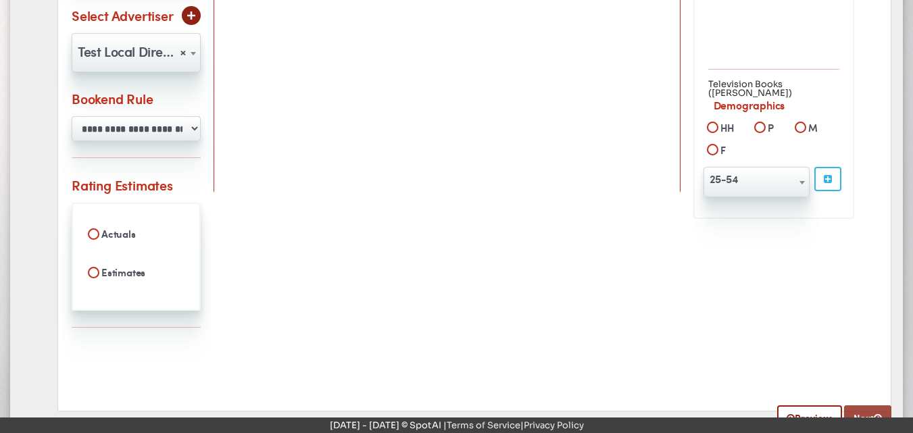
click at [877, 414] on icon at bounding box center [878, 418] width 8 height 9
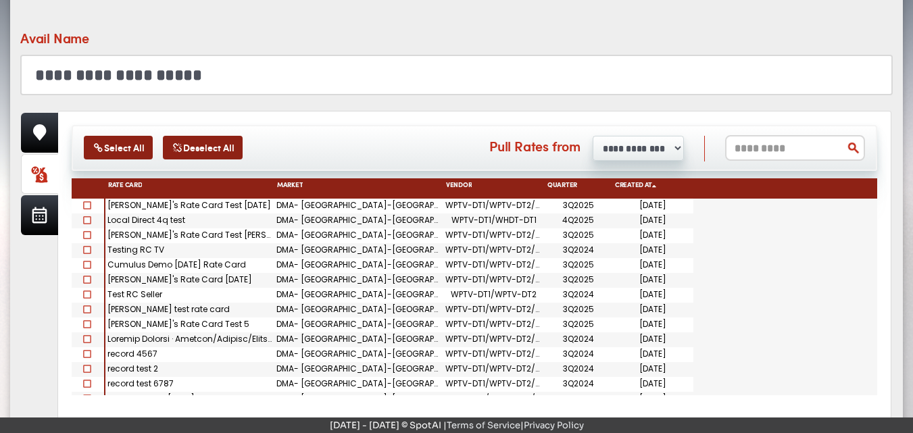
scroll to position [125, 0]
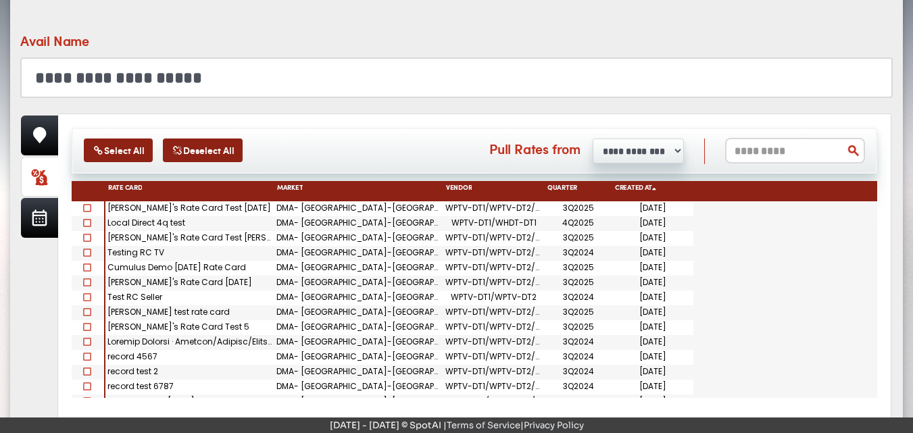
click at [84, 208] on span at bounding box center [87, 208] width 8 height 8
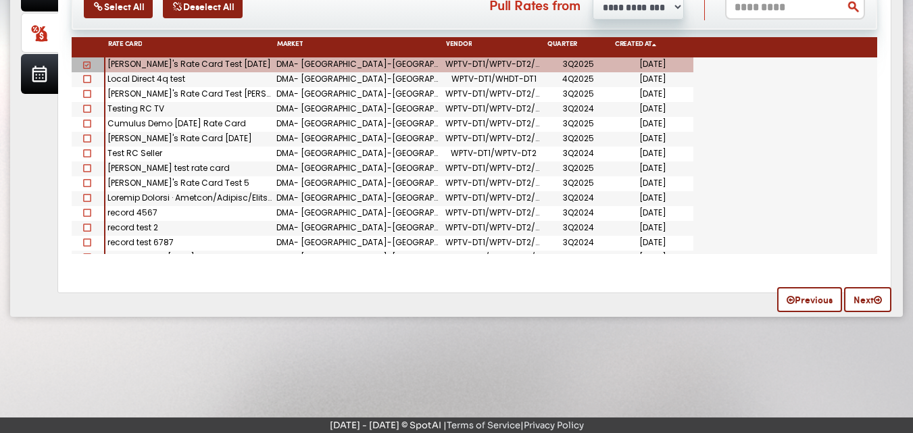
scroll to position [272, 0]
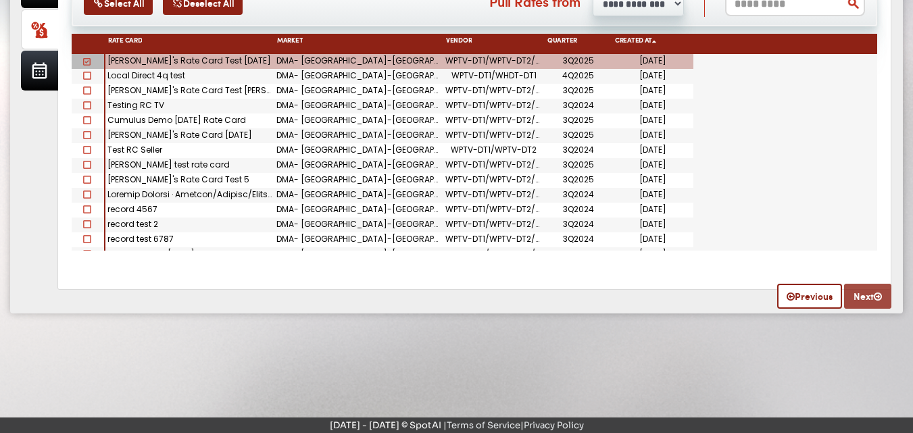
click at [865, 299] on link "Next" at bounding box center [867, 296] width 47 height 25
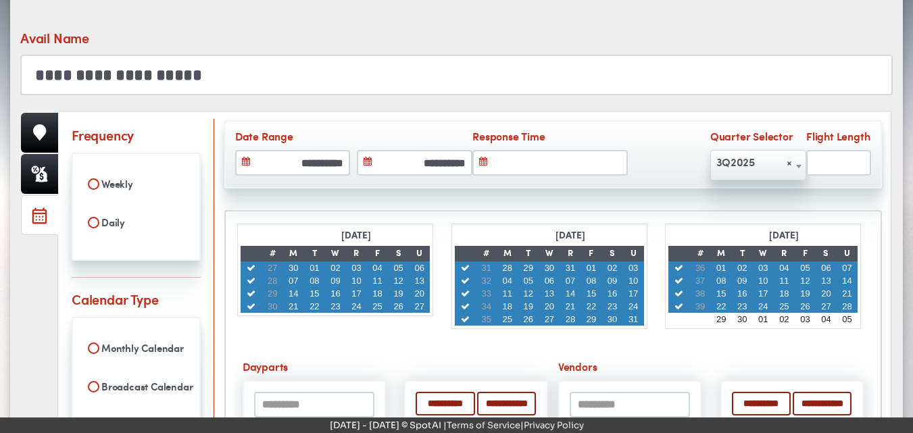
scroll to position [122, 0]
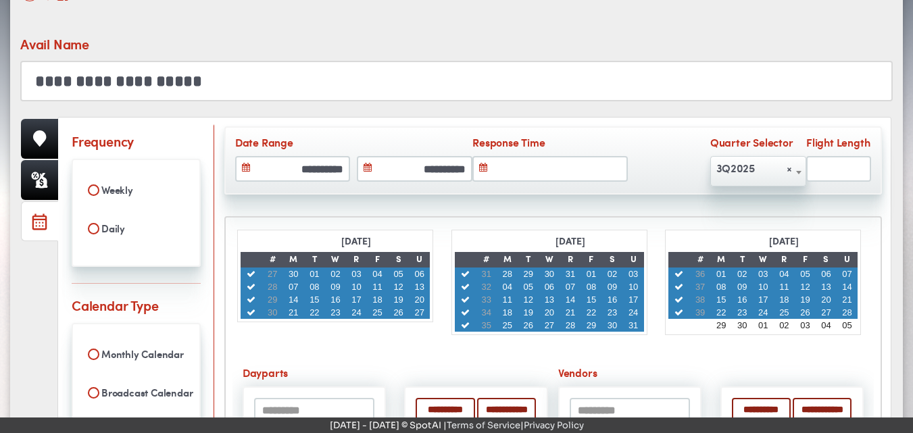
click at [464, 287] on icon at bounding box center [465, 287] width 11 height 9
type input "**"
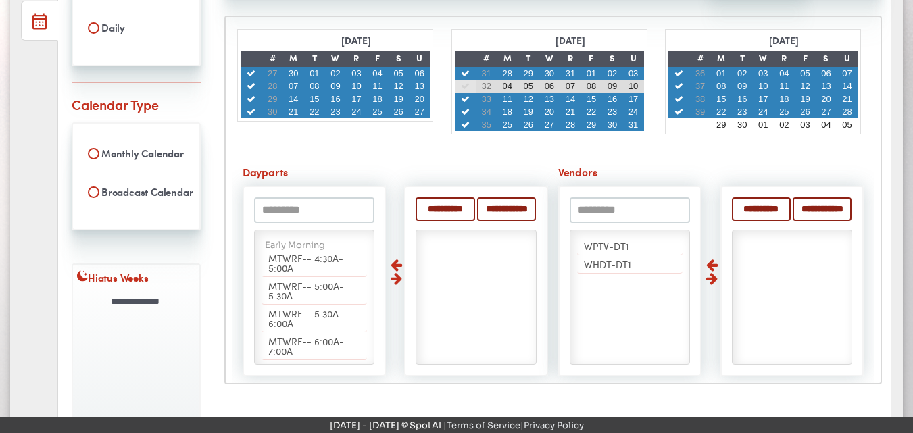
scroll to position [324, 0]
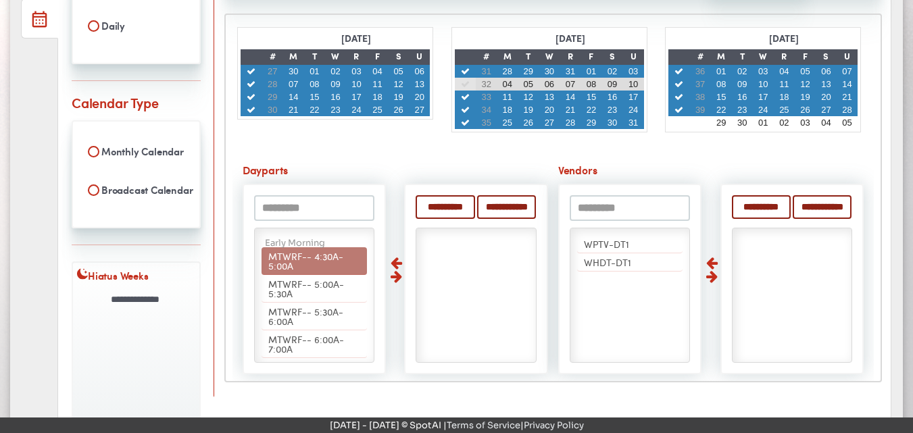
click at [277, 268] on span "MTWRF-- 4:30A-5:00A" at bounding box center [305, 260] width 75 height 23
select select "***"
click at [277, 268] on span "MTWRF-- 5:00A-5:30A" at bounding box center [306, 260] width 76 height 23
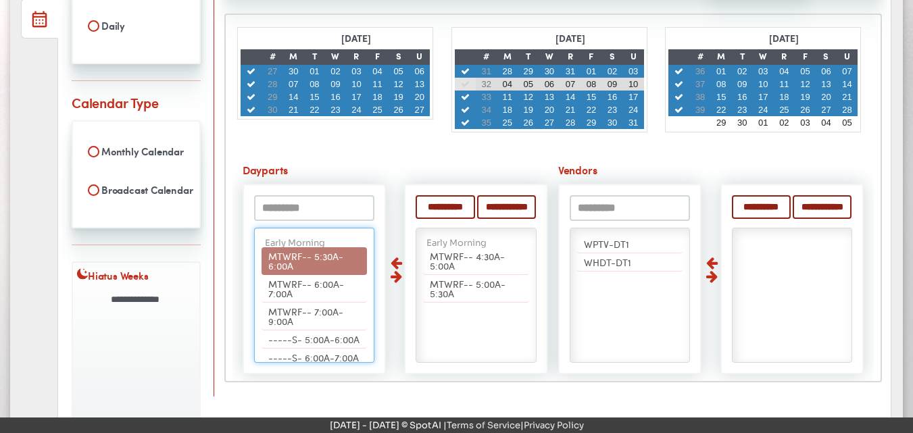
click at [277, 268] on span "MTWRF-- 5:30A-6:00A" at bounding box center [305, 260] width 75 height 23
click at [277, 277] on span "MTWRF-- 6:00A-7:00A" at bounding box center [306, 288] width 76 height 23
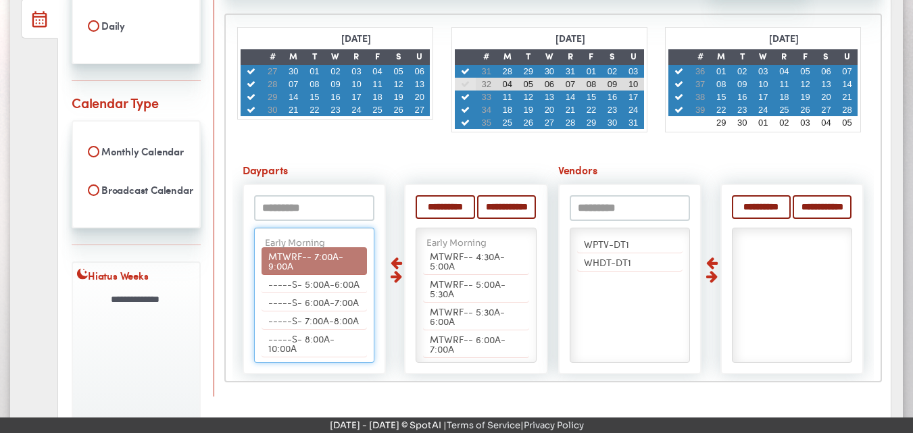
click at [277, 268] on span "MTWRF-- 7:00A-9:00A" at bounding box center [305, 260] width 75 height 23
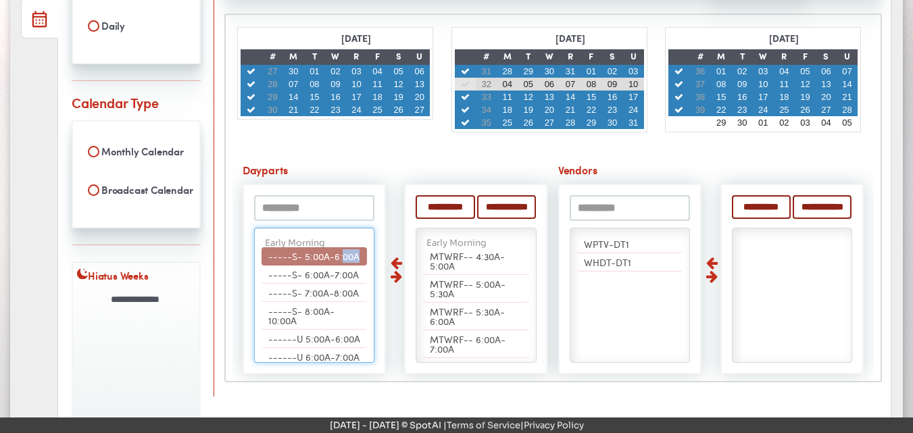
click at [277, 263] on span "-----S- 5:00A-6:00A" at bounding box center [313, 256] width 91 height 14
click at [277, 263] on span "-----S- 6:00A-7:00A" at bounding box center [313, 256] width 91 height 14
click at [277, 263] on span "-----S- 7:00A-8:00A" at bounding box center [313, 256] width 91 height 14
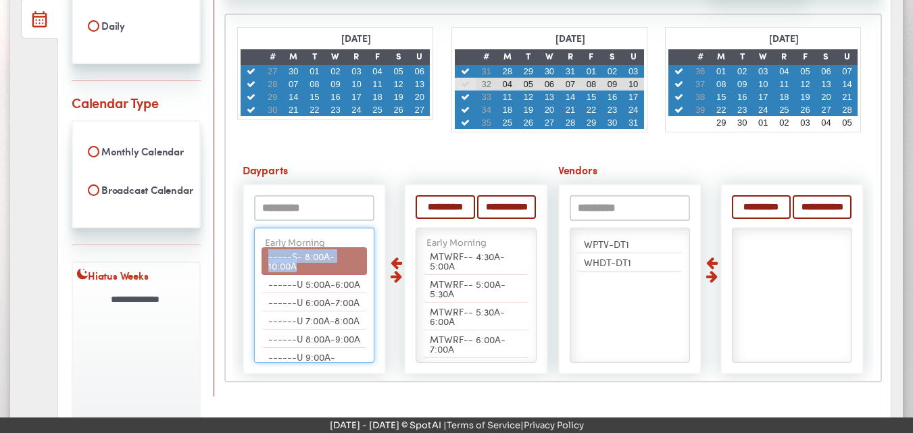
click at [277, 268] on span "-----S- 8:00A-10:00A" at bounding box center [301, 260] width 66 height 23
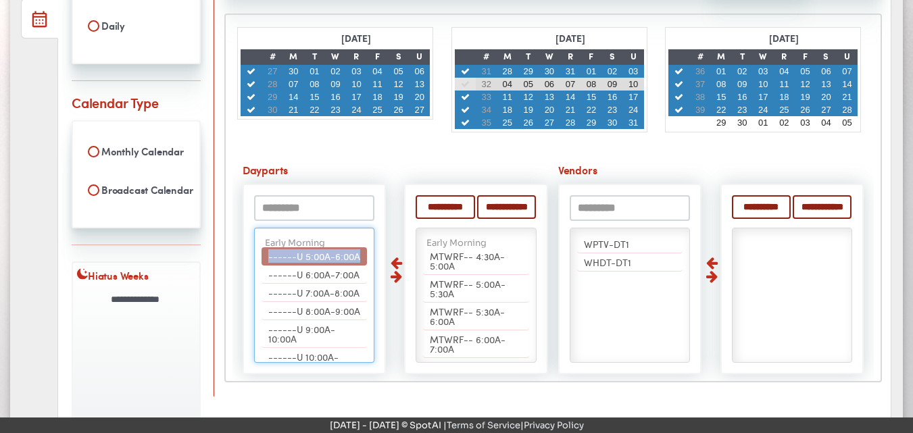
click at [277, 263] on span "------U 5:00A-6:00A" at bounding box center [314, 256] width 92 height 14
click at [277, 268] on span "------U 6:00A-7:00A" at bounding box center [313, 275] width 91 height 14
click at [277, 263] on span "------U 7:00A-8:00A" at bounding box center [313, 256] width 91 height 14
click at [277, 263] on span "------U 8:00A-9:00A" at bounding box center [314, 256] width 92 height 14
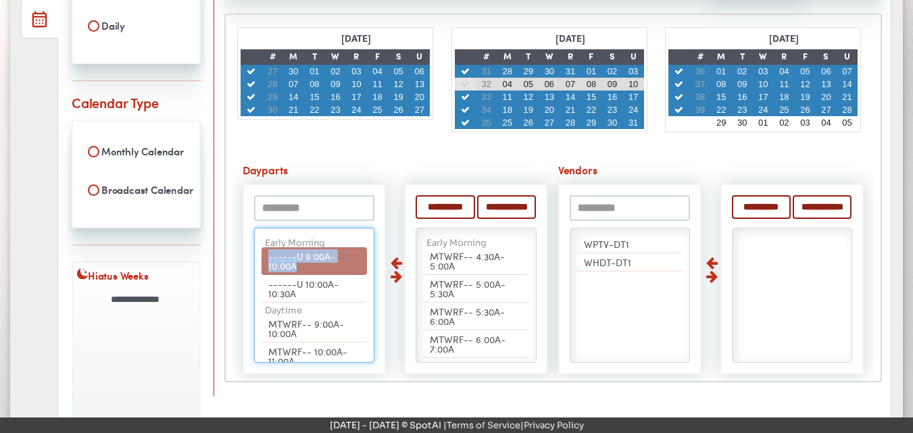
click at [277, 268] on span "------U 9:00A-10:00A" at bounding box center [301, 260] width 67 height 23
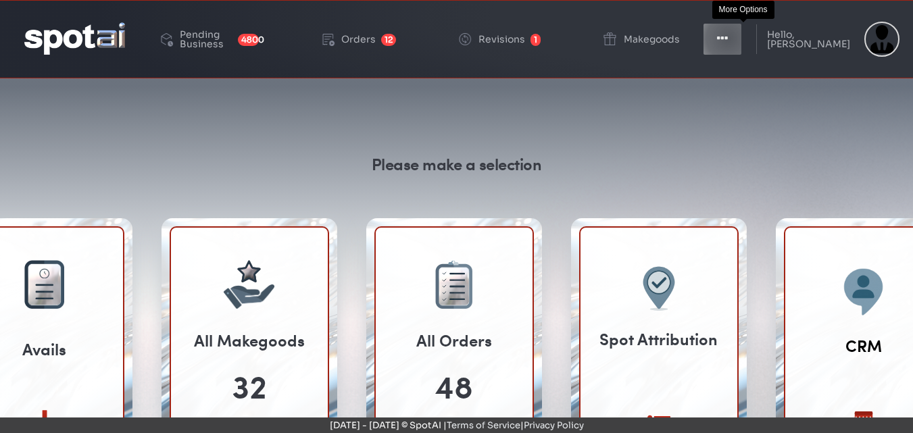
click at [743, 39] on button "Toggle Dropdown" at bounding box center [722, 39] width 41 height 34
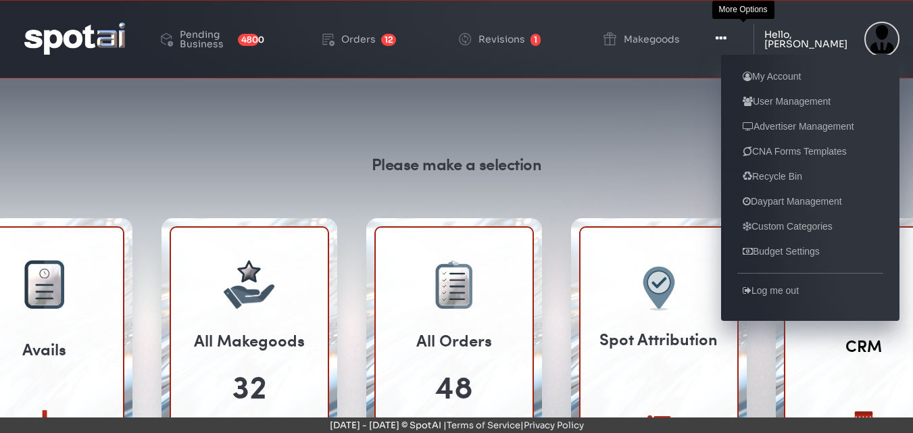
click at [825, 36] on div "Hello, [PERSON_NAME]" at bounding box center [811, 39] width 93 height 19
click at [802, 132] on link "Advertiser Management" at bounding box center [799, 126] width 122 height 16
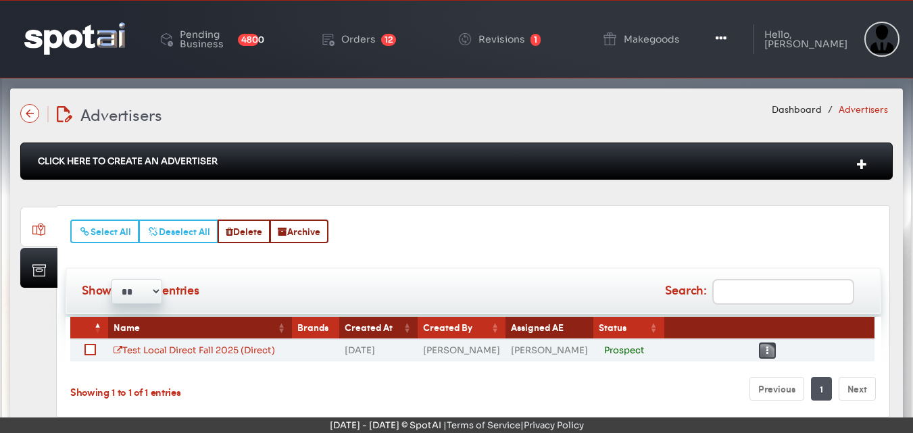
click at [762, 355] on button "Toggle Dropdown" at bounding box center [767, 351] width 17 height 16
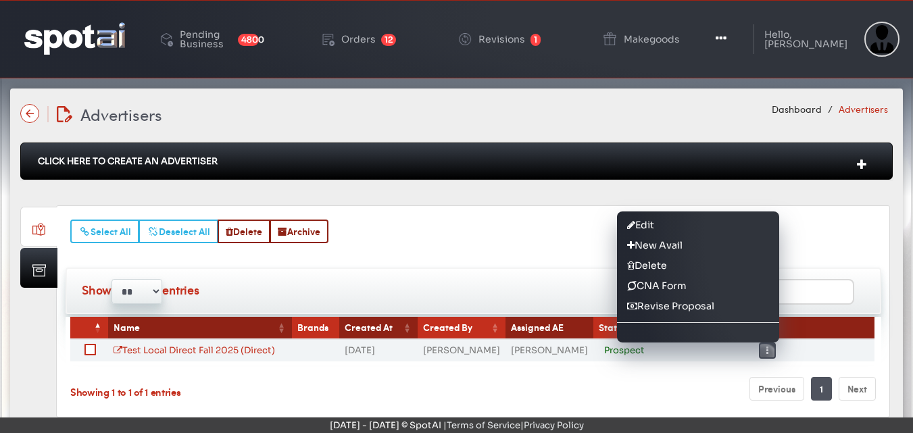
click at [762, 355] on button "Toggle Dropdown" at bounding box center [767, 351] width 17 height 16
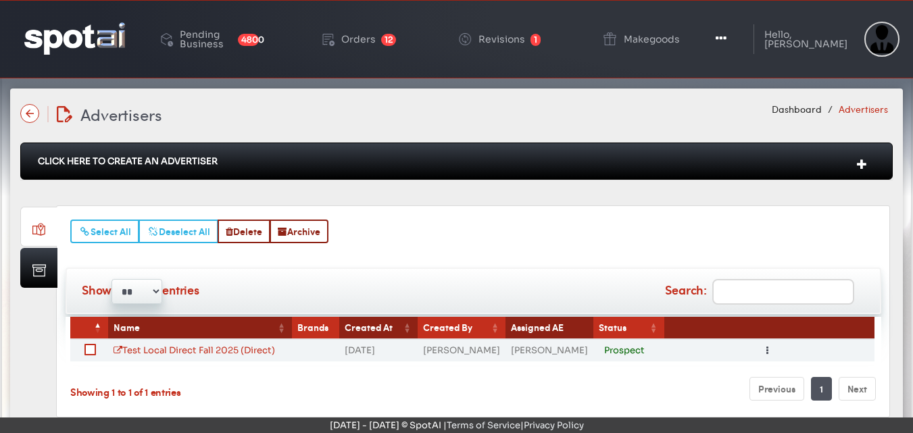
click at [865, 164] on icon at bounding box center [862, 164] width 26 height 18
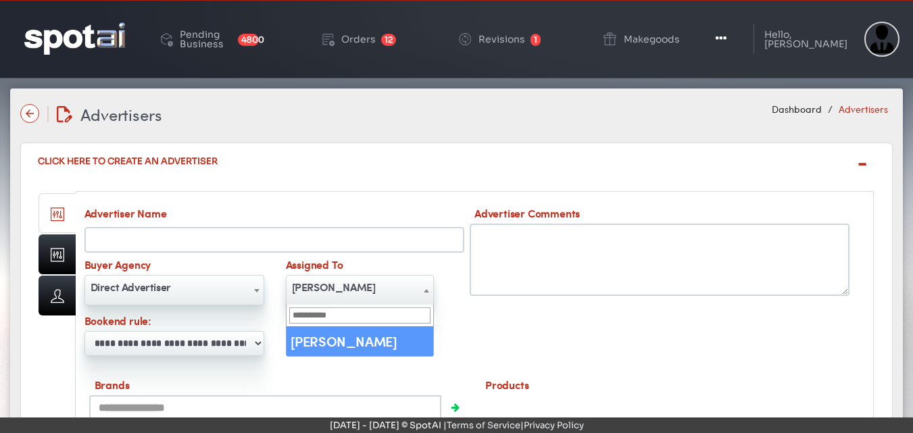
click at [425, 292] on b at bounding box center [426, 290] width 5 height 3
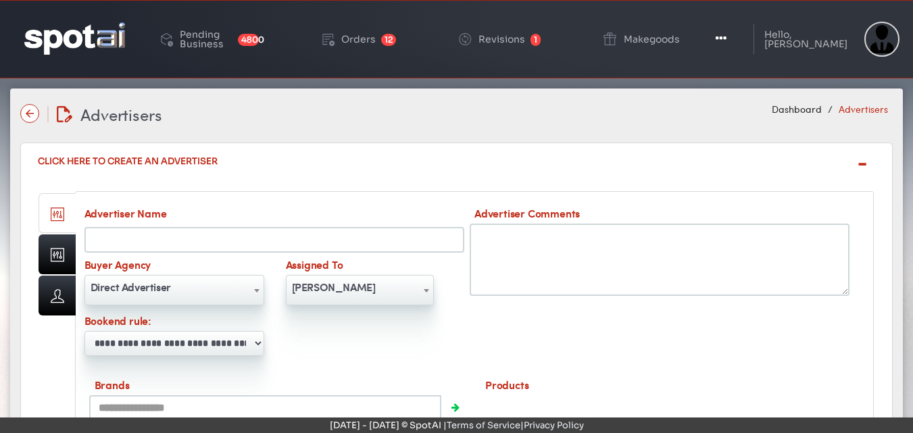
click at [425, 292] on b at bounding box center [426, 290] width 5 height 3
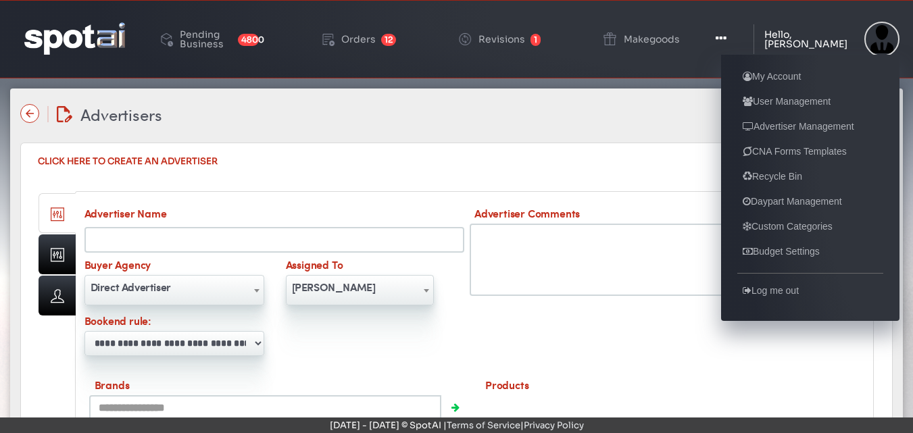
click at [803, 38] on div "Hello, [PERSON_NAME]" at bounding box center [811, 39] width 93 height 19
click at [777, 103] on link "User Management" at bounding box center [787, 101] width 99 height 16
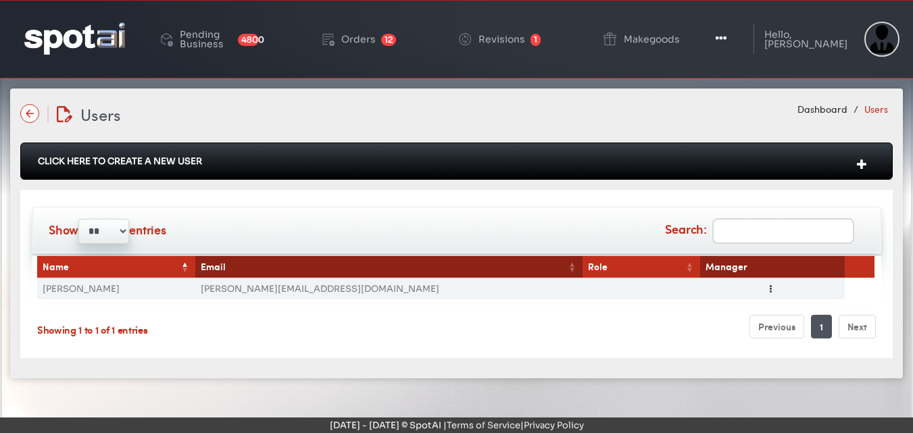
type input "**********"
click at [861, 164] on icon at bounding box center [862, 164] width 26 height 18
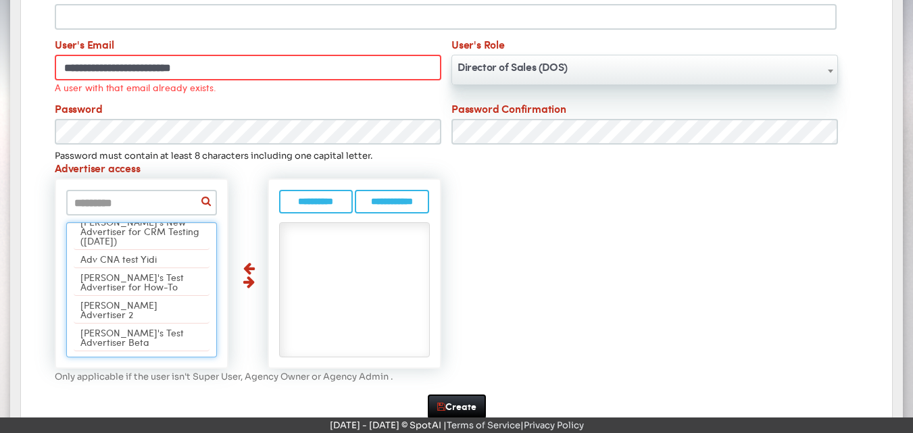
scroll to position [795, 0]
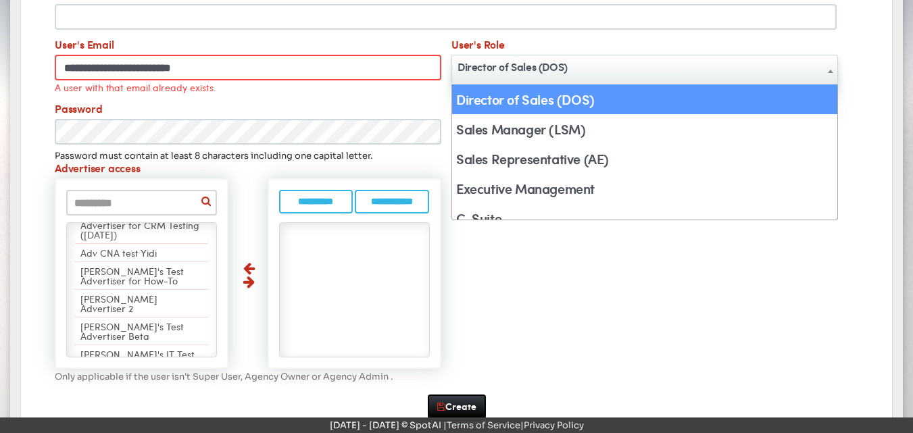
click at [829, 72] on b at bounding box center [830, 71] width 5 height 3
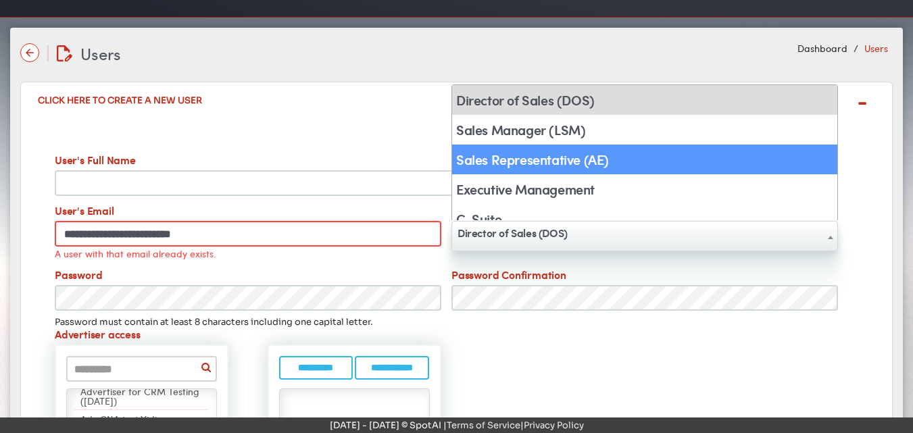
scroll to position [58, 0]
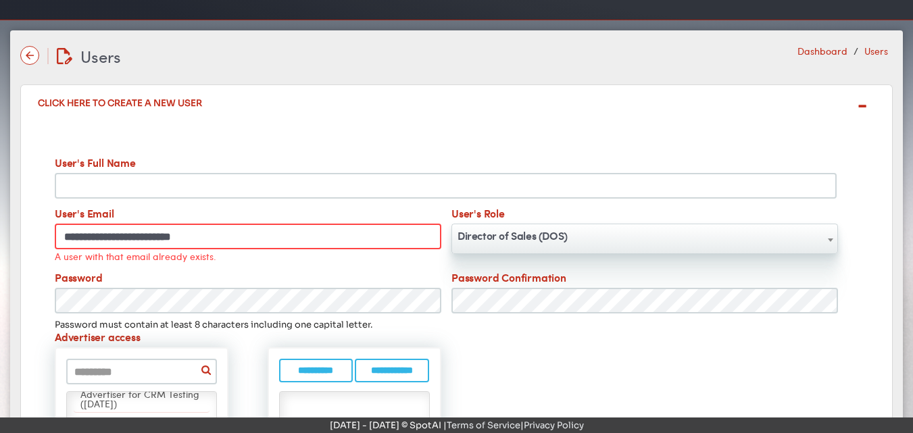
click at [824, 53] on link "Dashboard" at bounding box center [823, 51] width 50 height 14
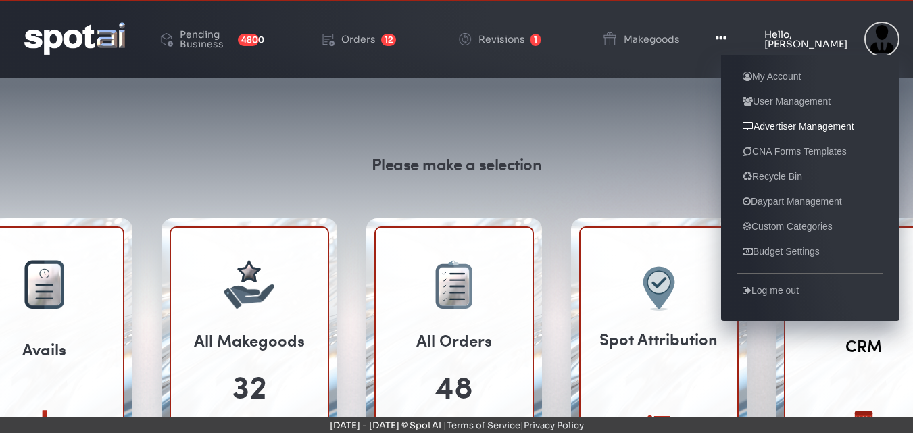
click at [796, 133] on link "Advertiser Management" at bounding box center [799, 126] width 122 height 16
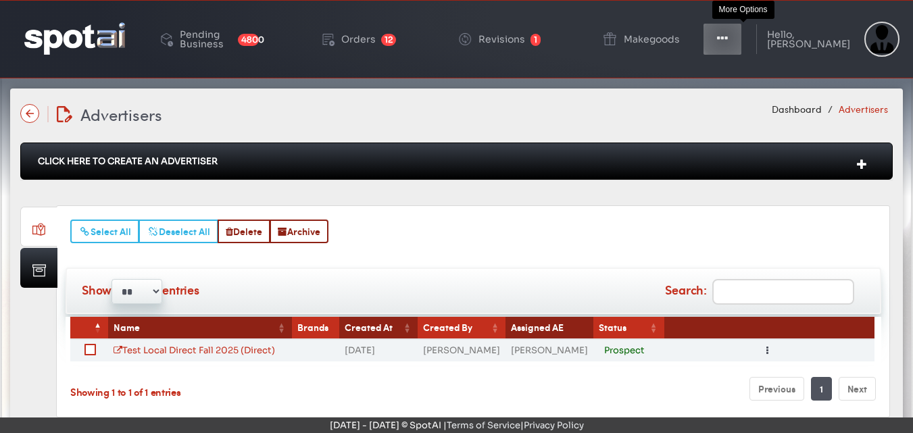
click at [728, 38] on icon "button" at bounding box center [722, 39] width 11 height 14
click at [728, 39] on icon "button" at bounding box center [722, 39] width 11 height 14
click at [743, 26] on button "Toggle Dropdown" at bounding box center [722, 39] width 41 height 34
click at [728, 36] on icon "button" at bounding box center [722, 39] width 11 height 14
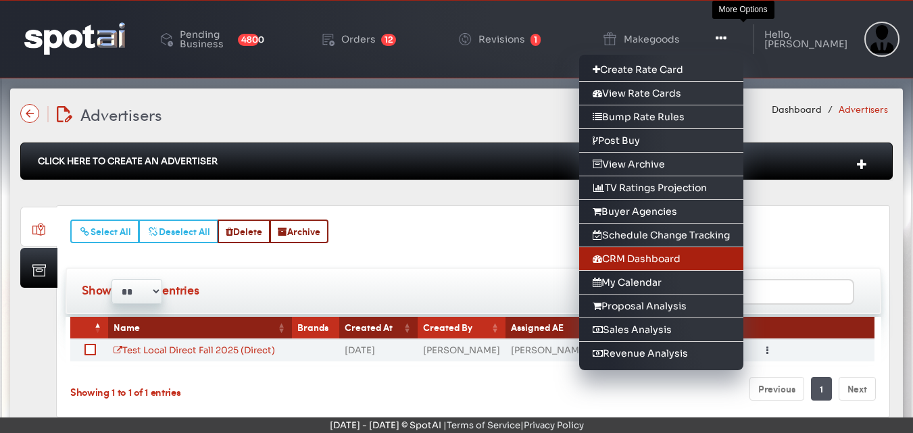
click at [648, 258] on link "CRM Dashboard" at bounding box center [661, 259] width 164 height 24
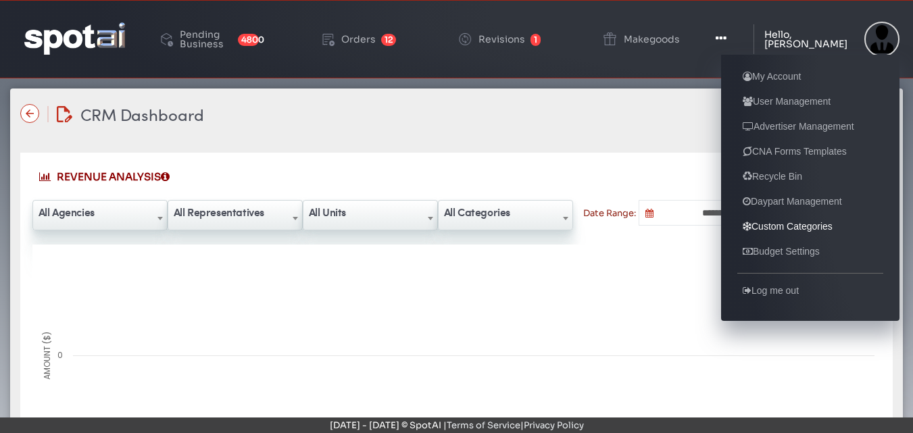
click at [775, 226] on link "Custom Categories" at bounding box center [788, 226] width 101 height 16
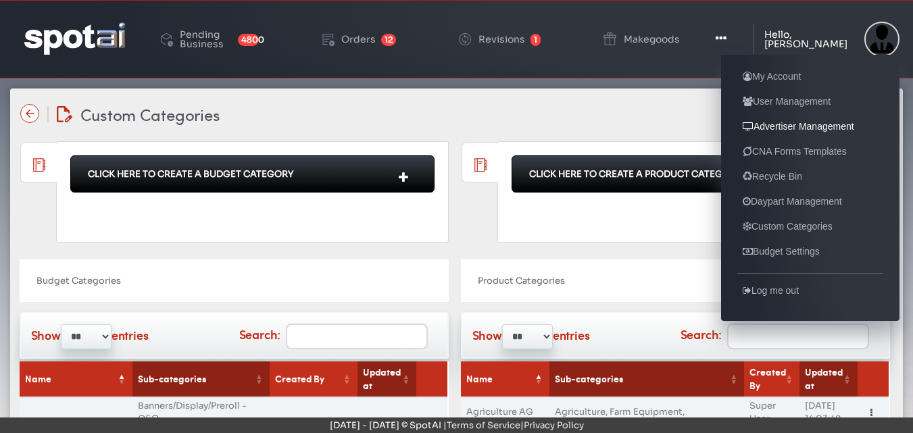
click at [764, 133] on link "Advertiser Management" at bounding box center [799, 126] width 122 height 16
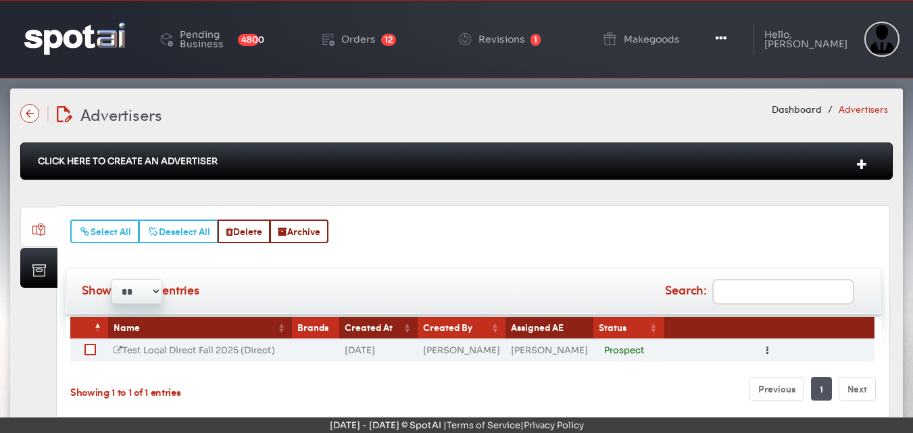
click at [198, 355] on link "Test Local Direct Fall 2025 (Direct)" at bounding box center [195, 350] width 162 height 11
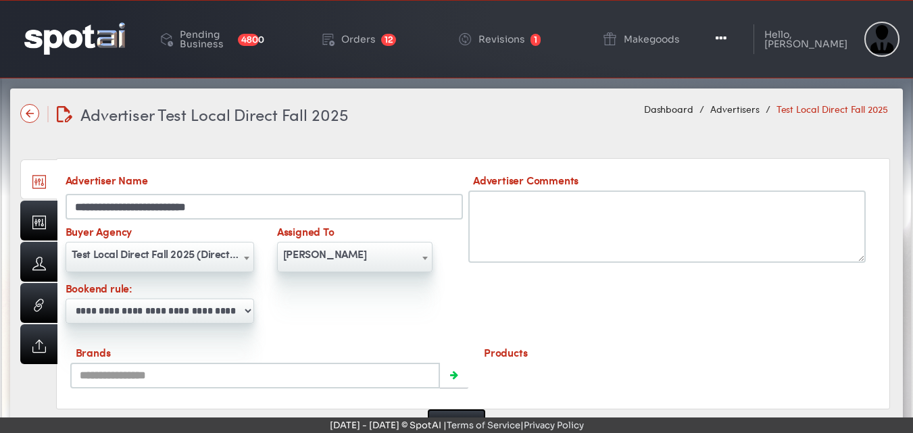
scroll to position [37, 0]
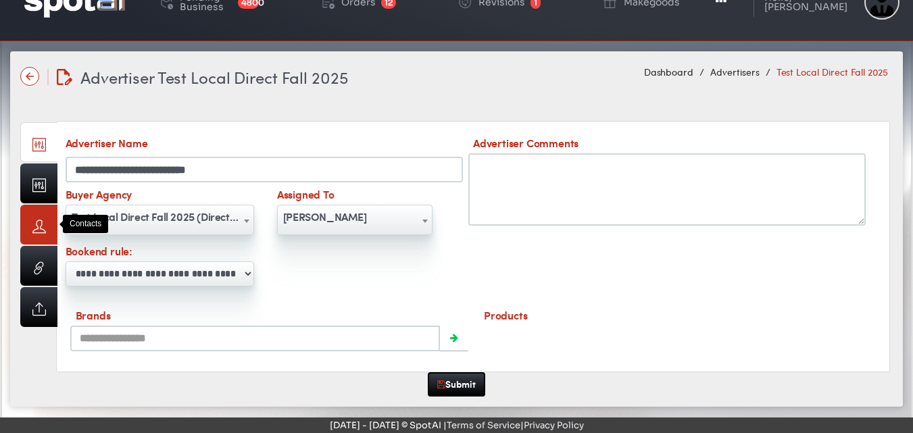
click at [31, 233] on link at bounding box center [38, 225] width 37 height 40
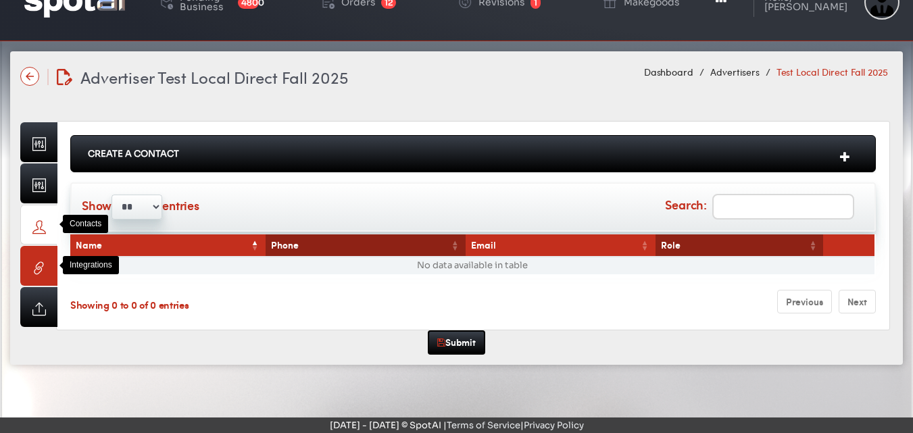
click at [23, 270] on link at bounding box center [38, 266] width 37 height 40
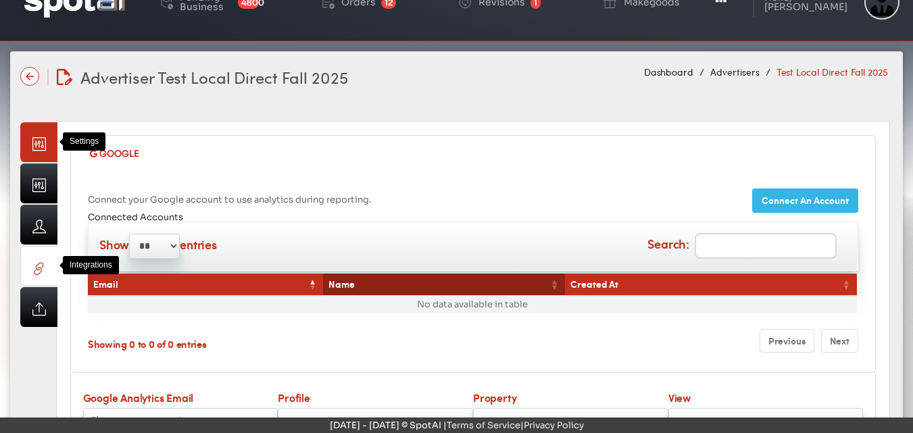
click at [34, 131] on link at bounding box center [38, 142] width 37 height 40
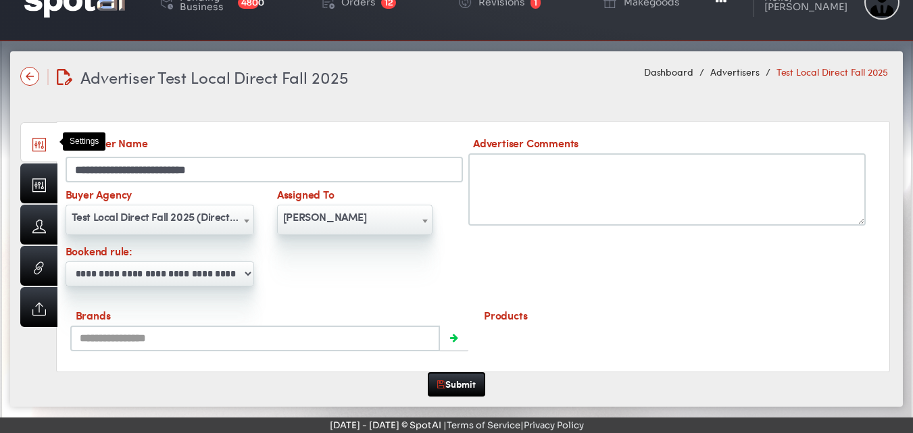
scroll to position [0, 0]
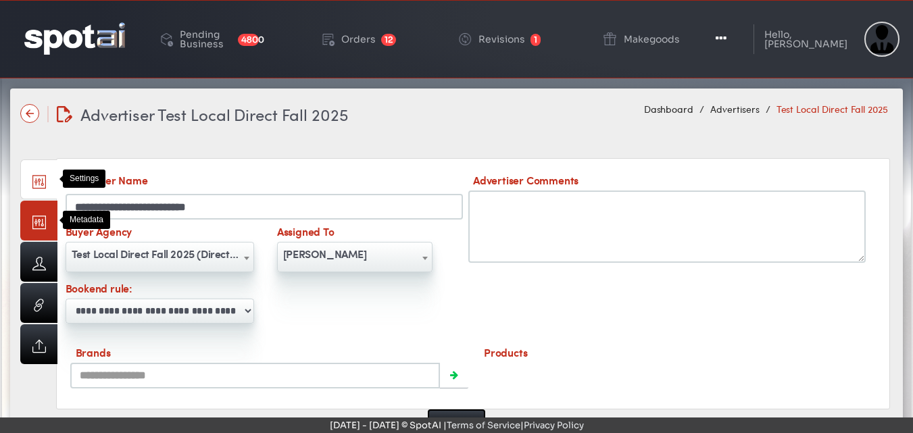
click at [30, 228] on link at bounding box center [38, 221] width 37 height 40
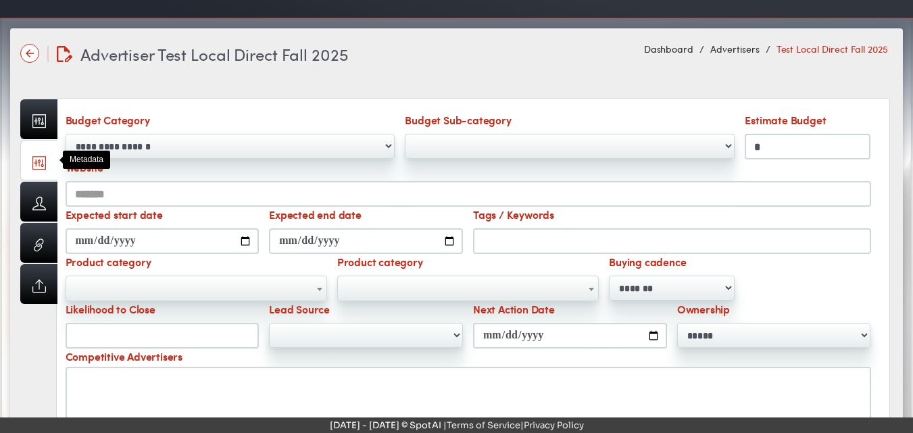
scroll to position [61, 0]
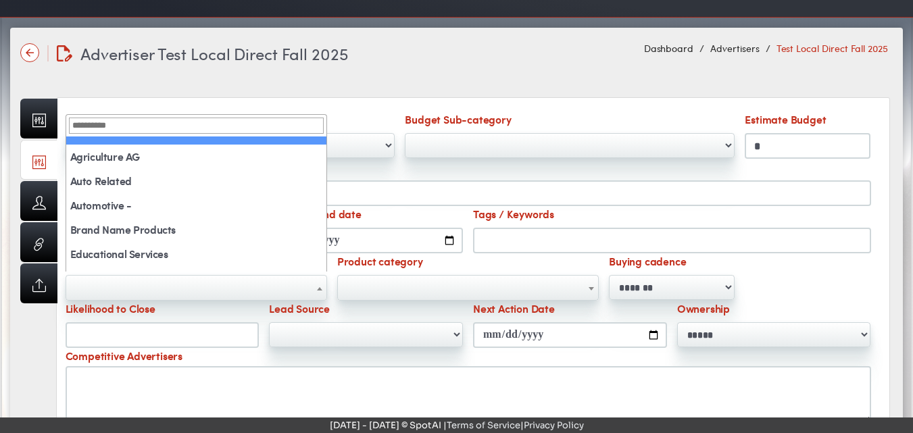
click at [322, 286] on span at bounding box center [320, 289] width 14 height 26
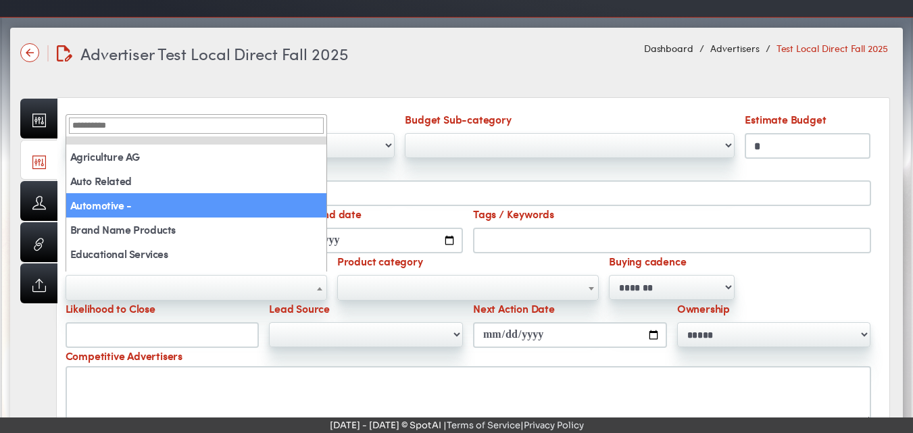
select select "**"
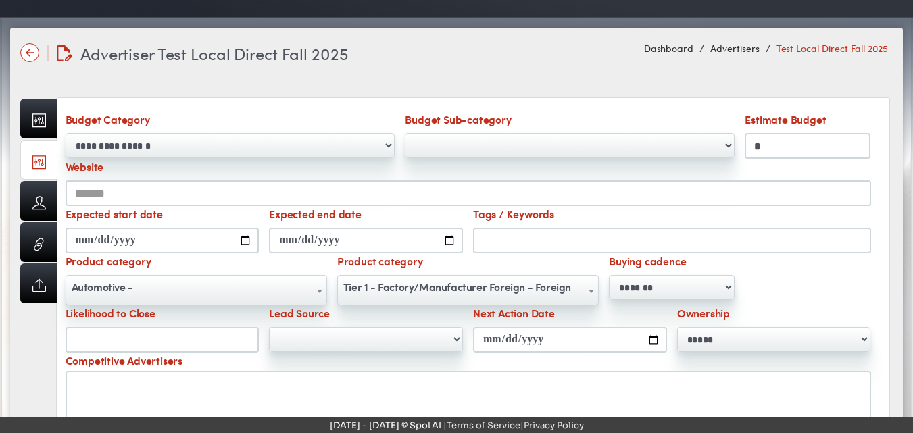
click at [589, 290] on b at bounding box center [591, 291] width 5 height 3
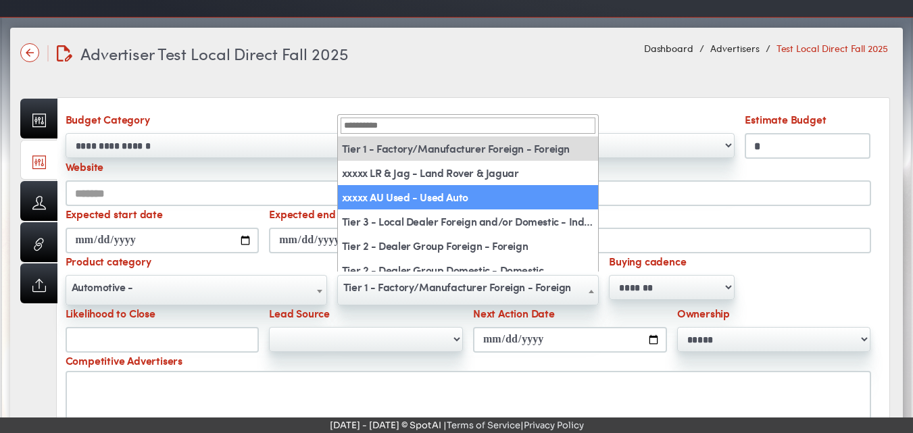
select select "**"
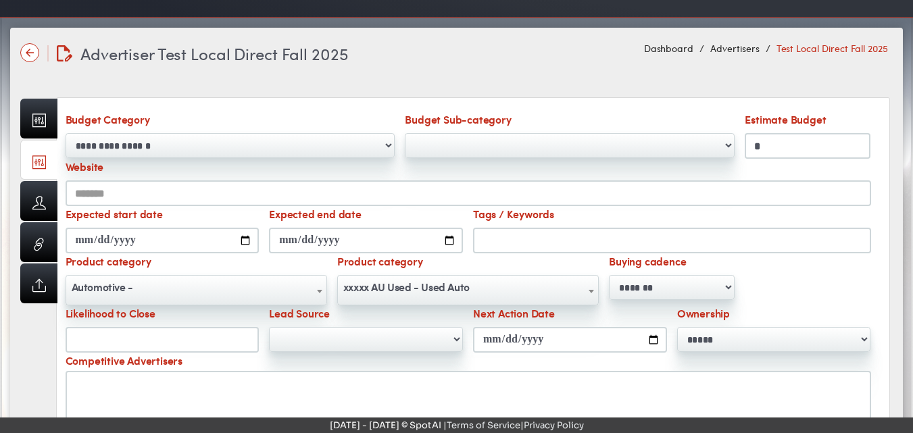
click at [250, 344] on input "**" at bounding box center [163, 340] width 194 height 26
click at [245, 337] on input "*" at bounding box center [163, 340] width 194 height 26
type input "**"
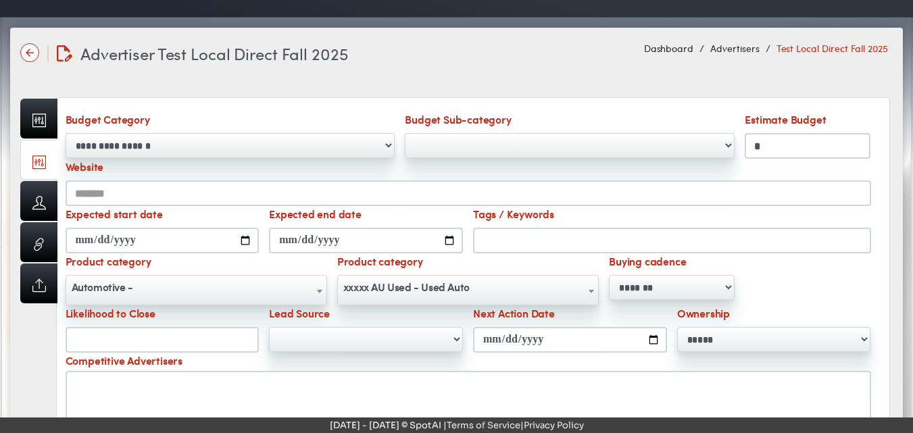
click button "Submit" at bounding box center [0, 0] width 0 height 0
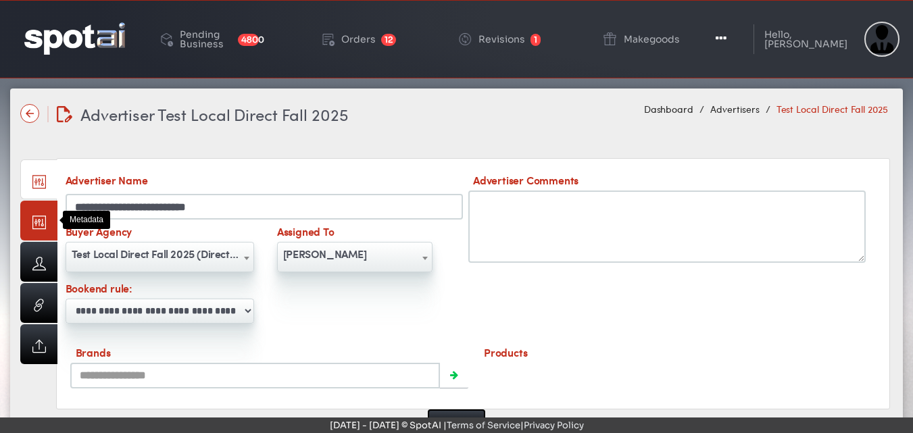
click at [35, 222] on link at bounding box center [38, 221] width 37 height 40
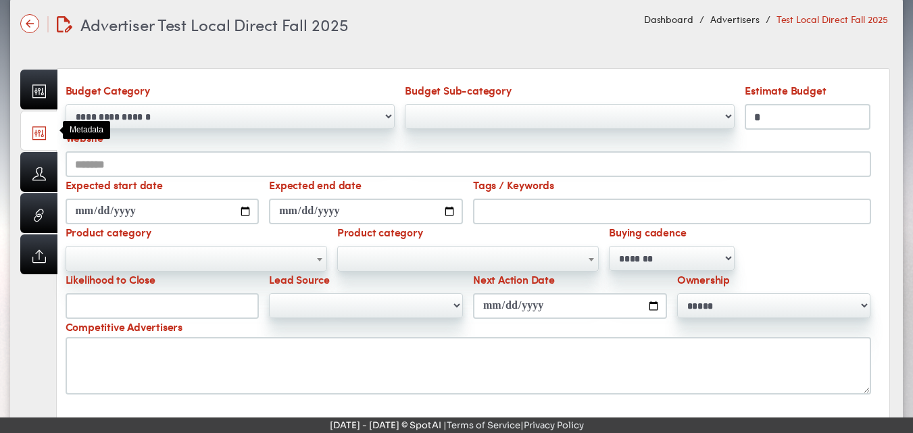
scroll to position [95, 0]
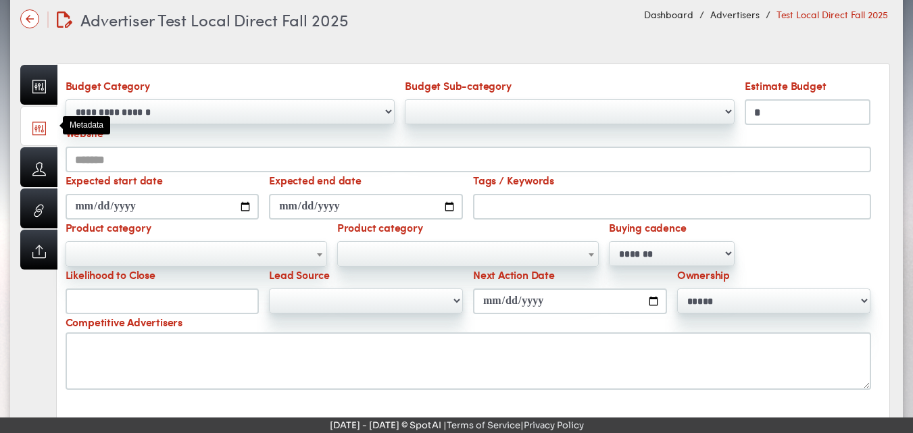
click at [116, 303] on input "Likelihood to Close" at bounding box center [163, 302] width 194 height 26
type input "**"
click button "Submit" at bounding box center [0, 0] width 0 height 0
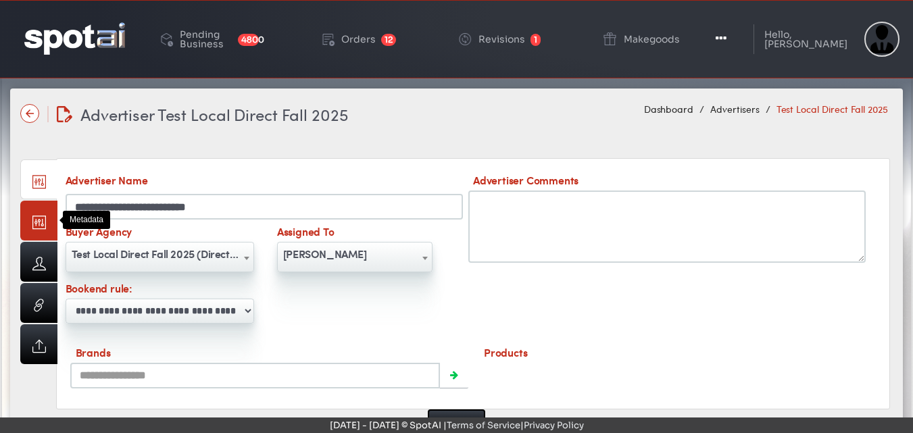
click at [34, 222] on link at bounding box center [38, 221] width 37 height 40
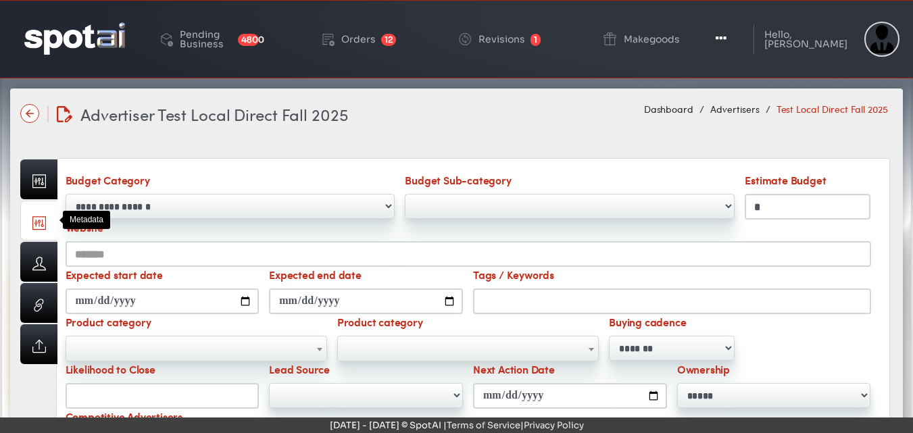
click at [89, 390] on input "Likelihood to Close" at bounding box center [163, 396] width 194 height 26
type input "**"
click at [496, 299] on input "Tags / Keywords" at bounding box center [672, 302] width 398 height 26
type input "****"
click button "Submit" at bounding box center [0, 0] width 0 height 0
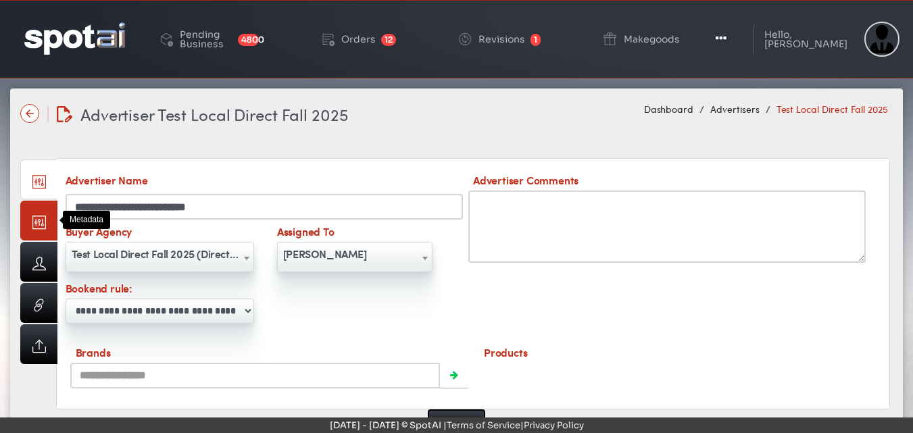
click at [27, 222] on link at bounding box center [38, 221] width 37 height 40
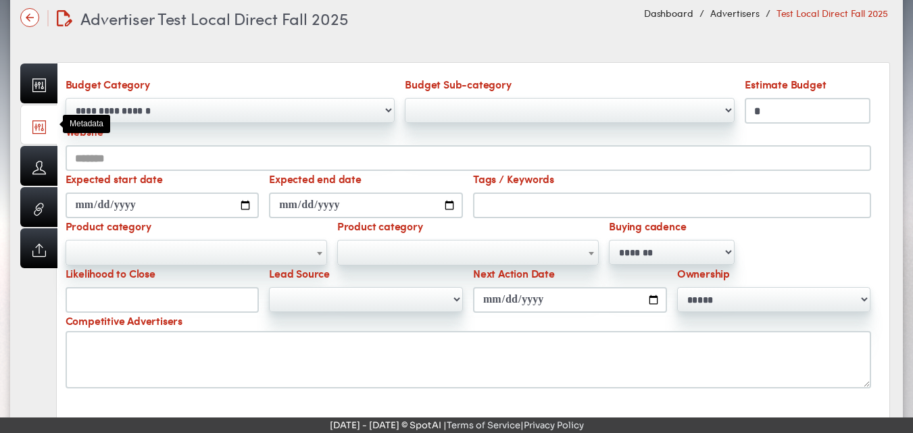
scroll to position [97, 0]
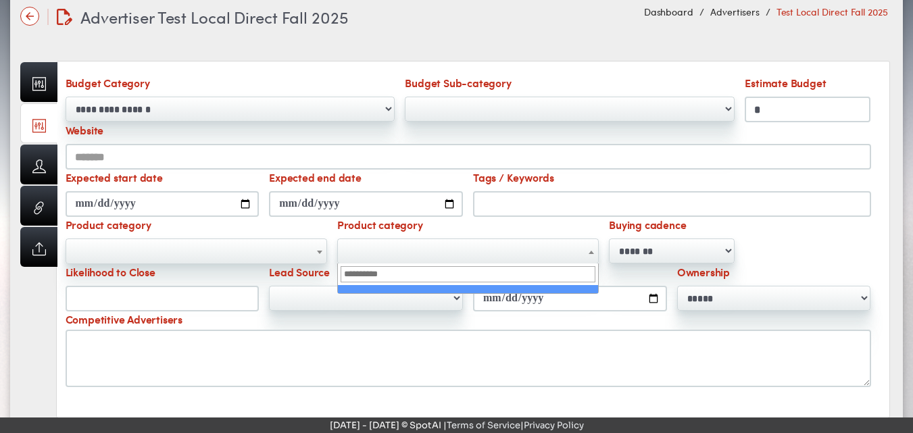
click at [585, 254] on span at bounding box center [592, 252] width 14 height 26
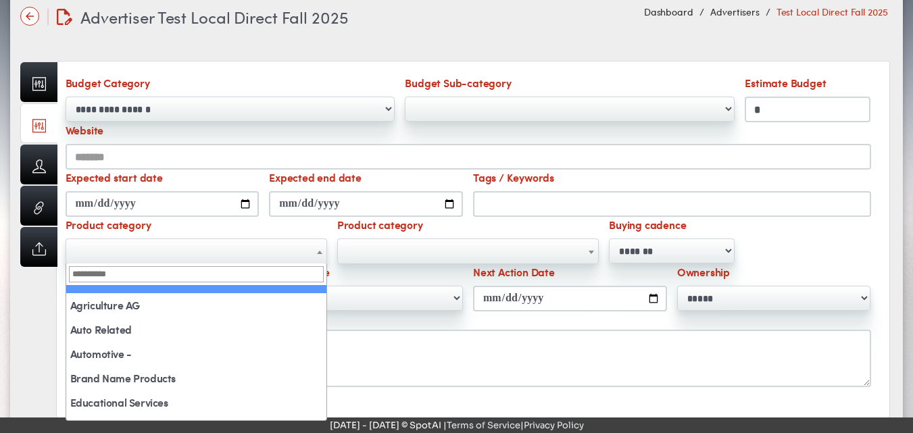
click at [319, 254] on b at bounding box center [319, 252] width 5 height 3
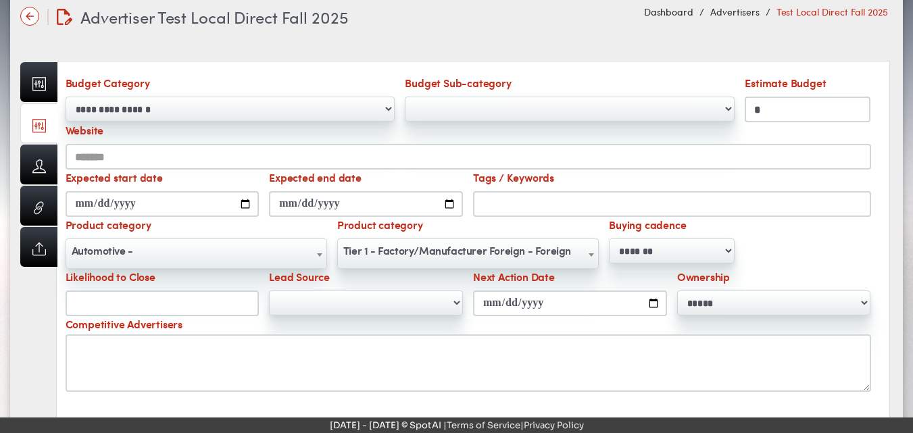
click at [318, 256] on b at bounding box center [319, 255] width 5 height 3
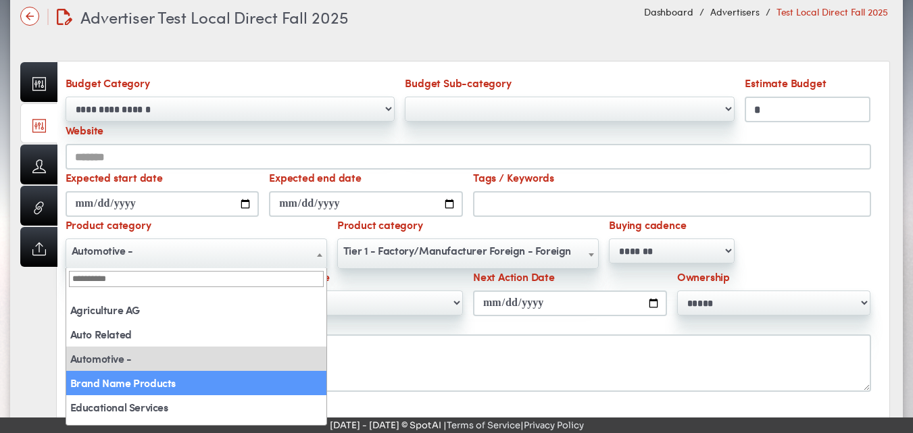
select select "**"
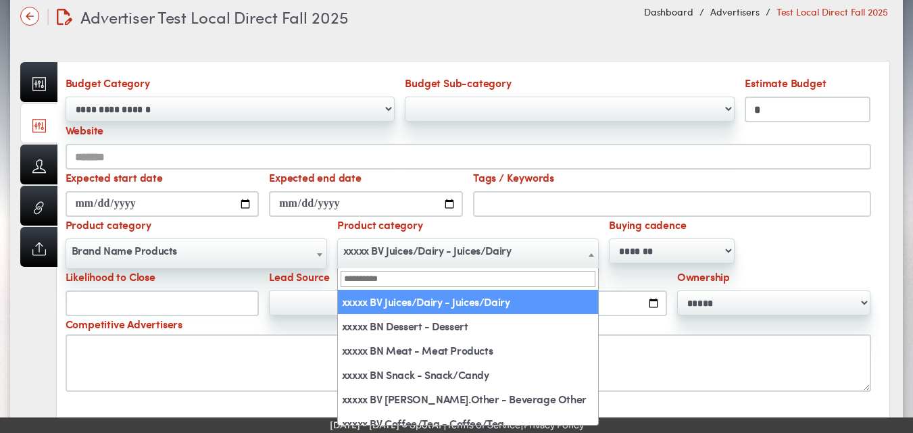
click at [593, 256] on b at bounding box center [591, 255] width 5 height 3
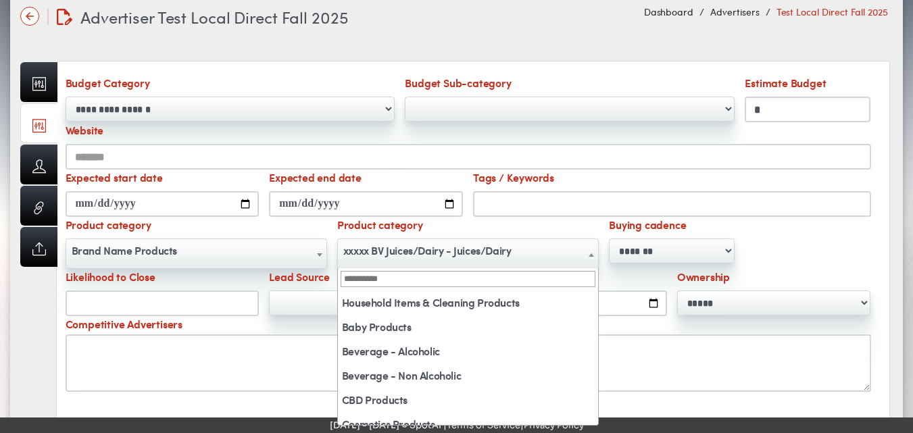
scroll to position [0, 0]
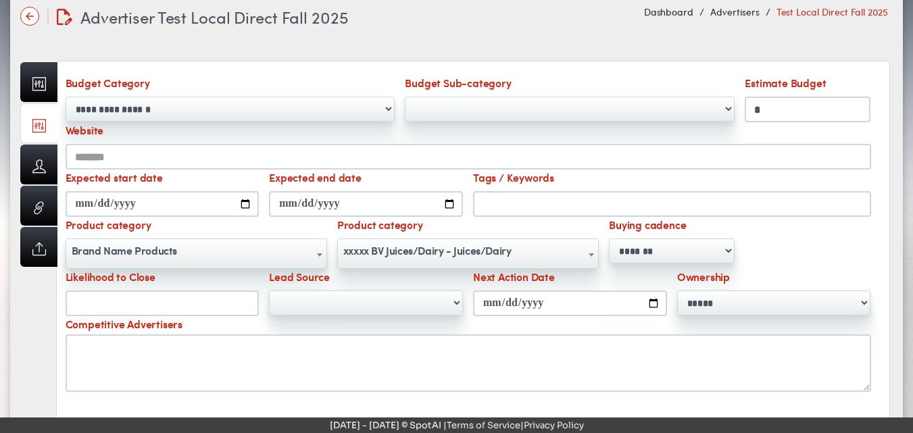
click at [592, 254] on b at bounding box center [591, 255] width 5 height 3
click at [456, 301] on select "**********" at bounding box center [366, 303] width 194 height 25
click at [95, 306] on input "Likelihood to Close" at bounding box center [163, 304] width 194 height 26
click button "Submit" at bounding box center [0, 0] width 0 height 0
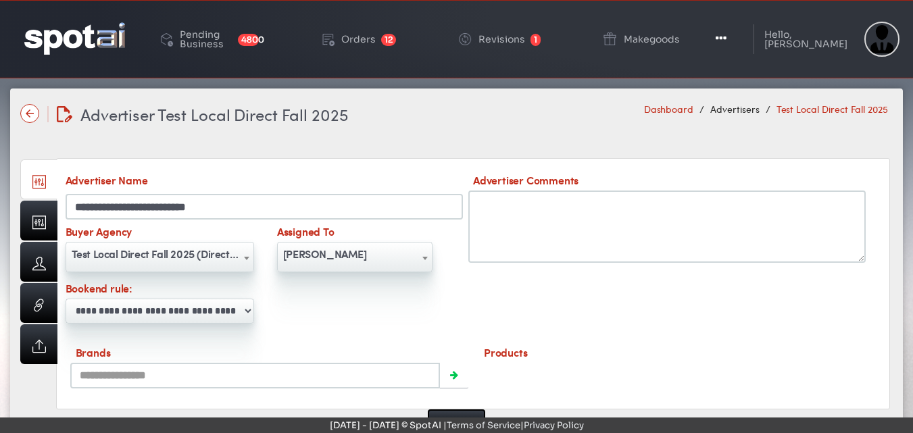
click at [675, 112] on link "Dashboard" at bounding box center [669, 109] width 50 height 14
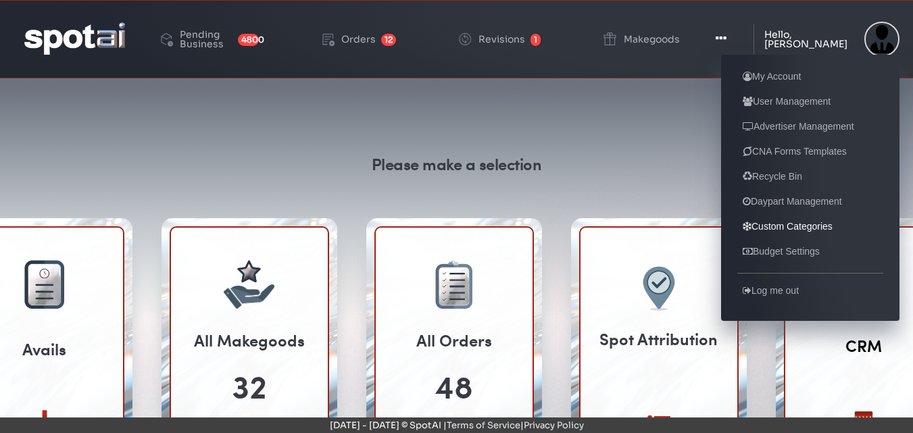
click at [811, 228] on link "Custom Categories" at bounding box center [788, 226] width 101 height 16
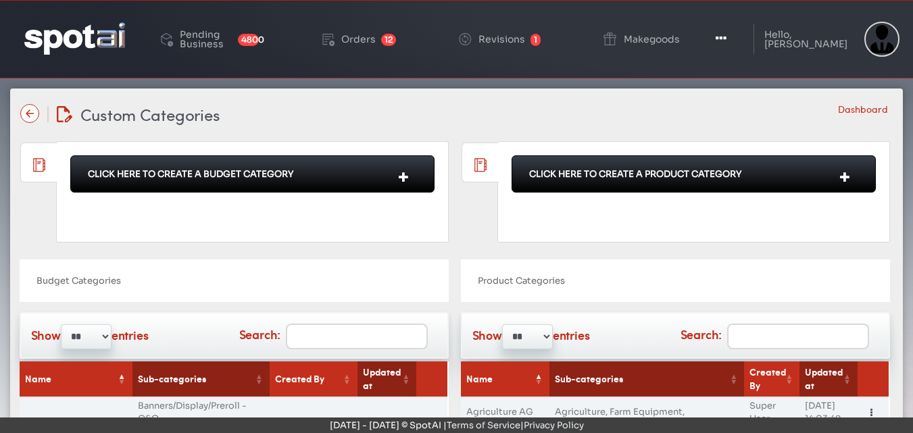
click at [78, 47] on img at bounding box center [74, 38] width 101 height 32
